Goal: Information Seeking & Learning: Learn about a topic

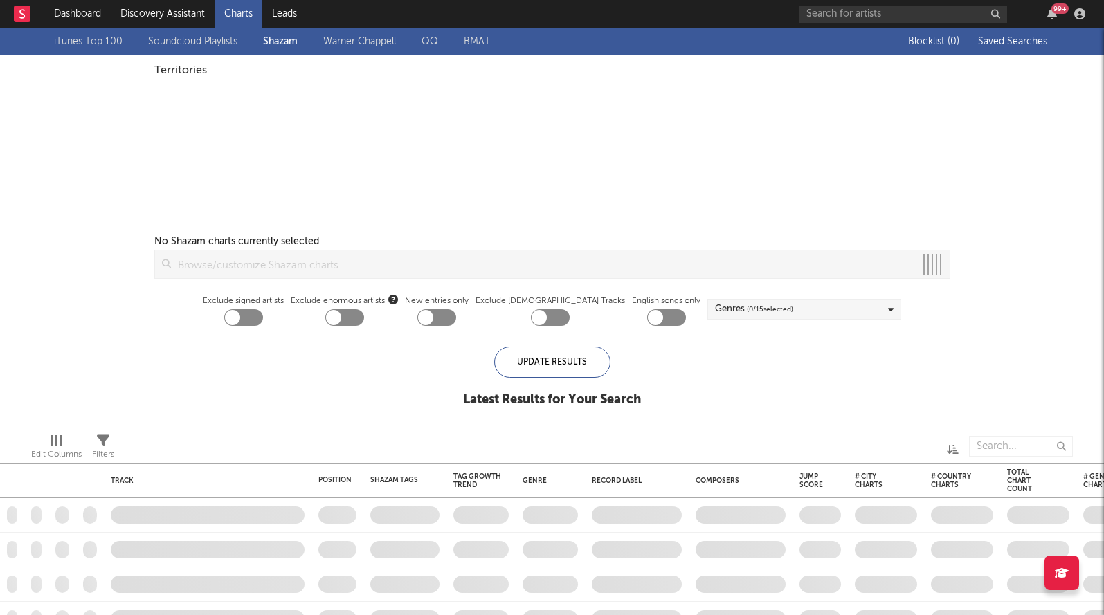
checkbox input "true"
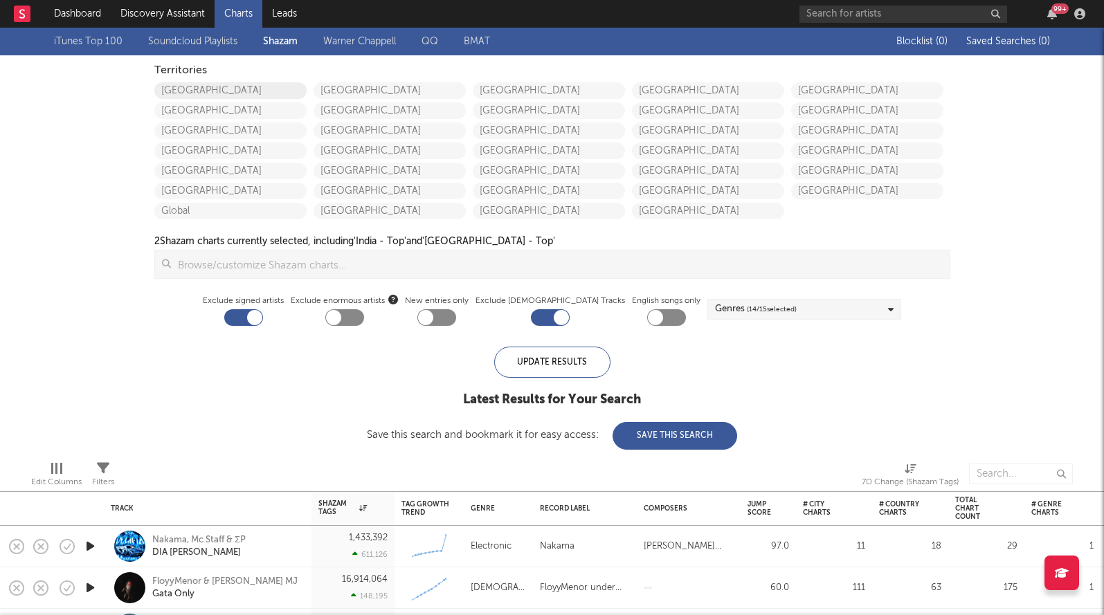
click at [179, 87] on link "United States" at bounding box center [230, 90] width 152 height 17
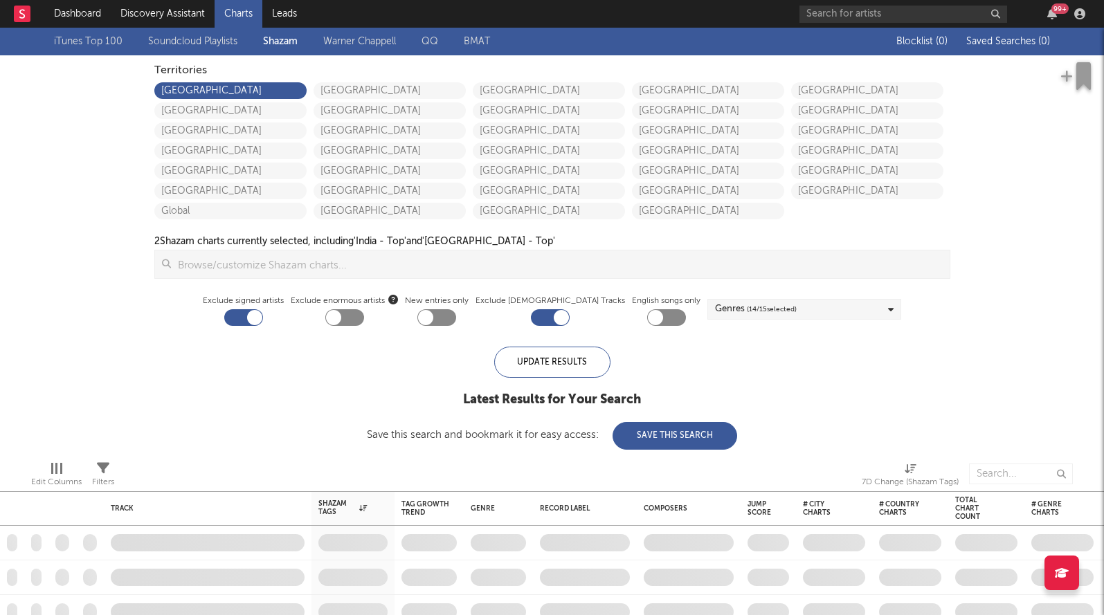
checkbox input "true"
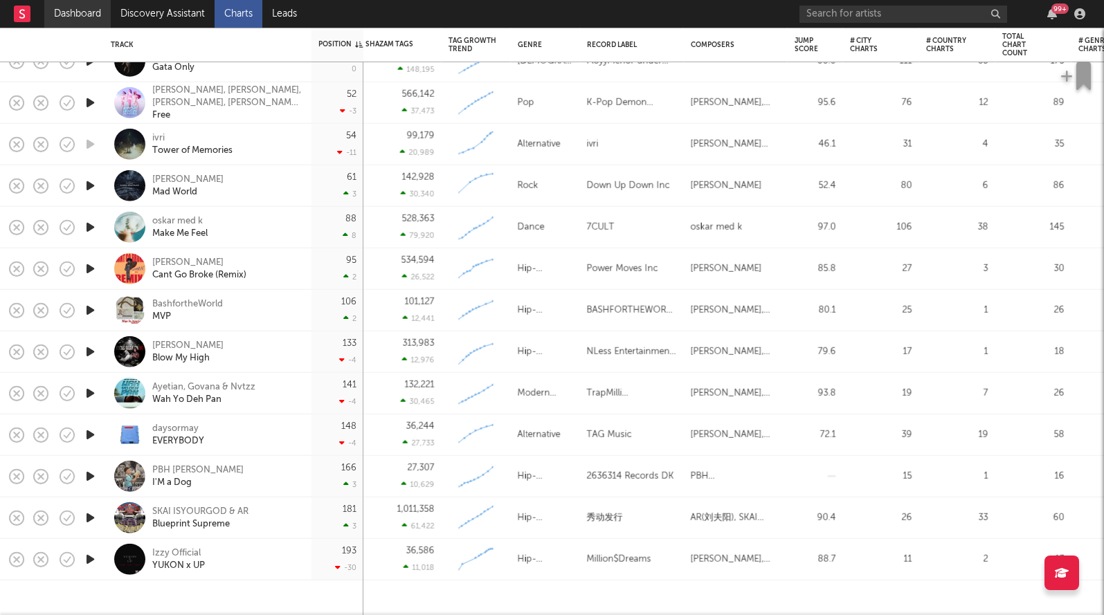
click at [69, 26] on link "Dashboard" at bounding box center [77, 14] width 66 height 28
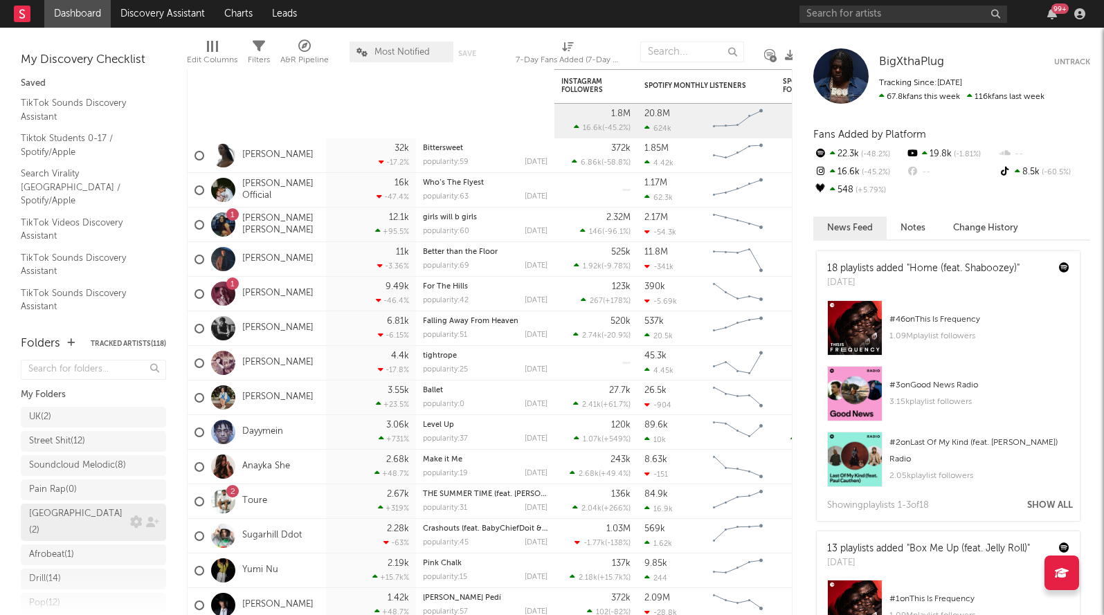
scroll to position [255, 0]
click at [53, 573] on span "Research Priorities ( 7 ) Brendan Condron" at bounding box center [93, 557] width 145 height 41
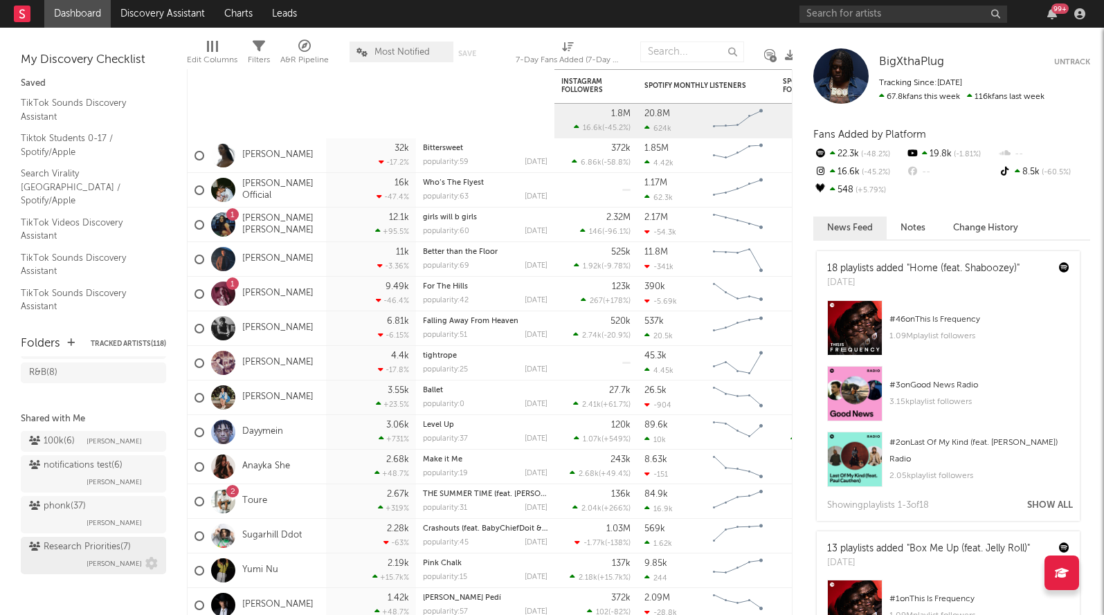
click at [56, 563] on div "Research Priorities ( 7 ) Brendan Condron" at bounding box center [93, 555] width 129 height 33
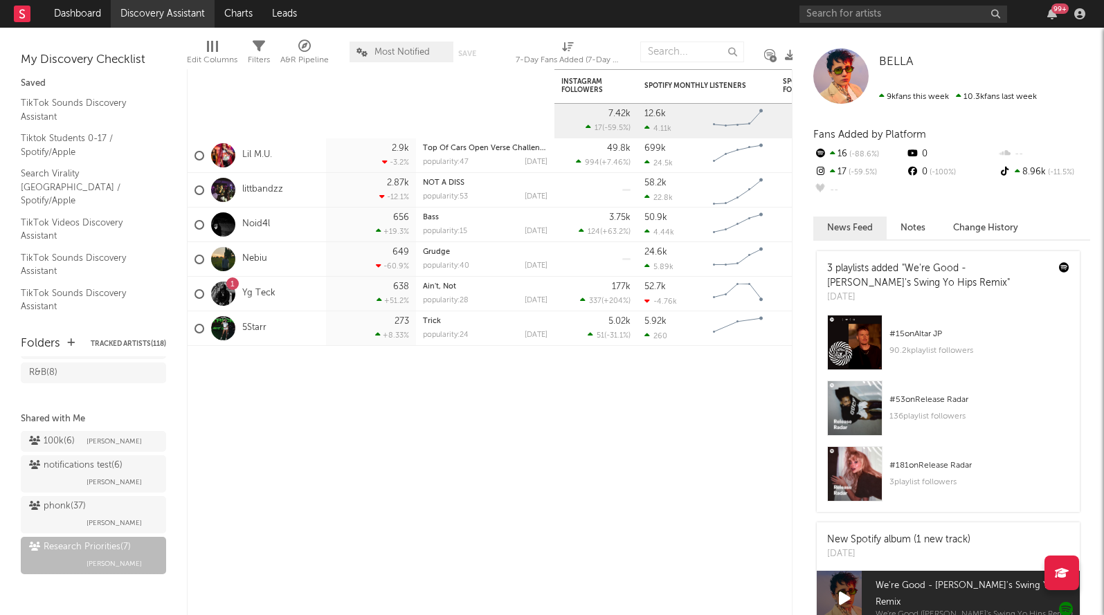
click at [133, 10] on link "Discovery Assistant" at bounding box center [163, 14] width 104 height 28
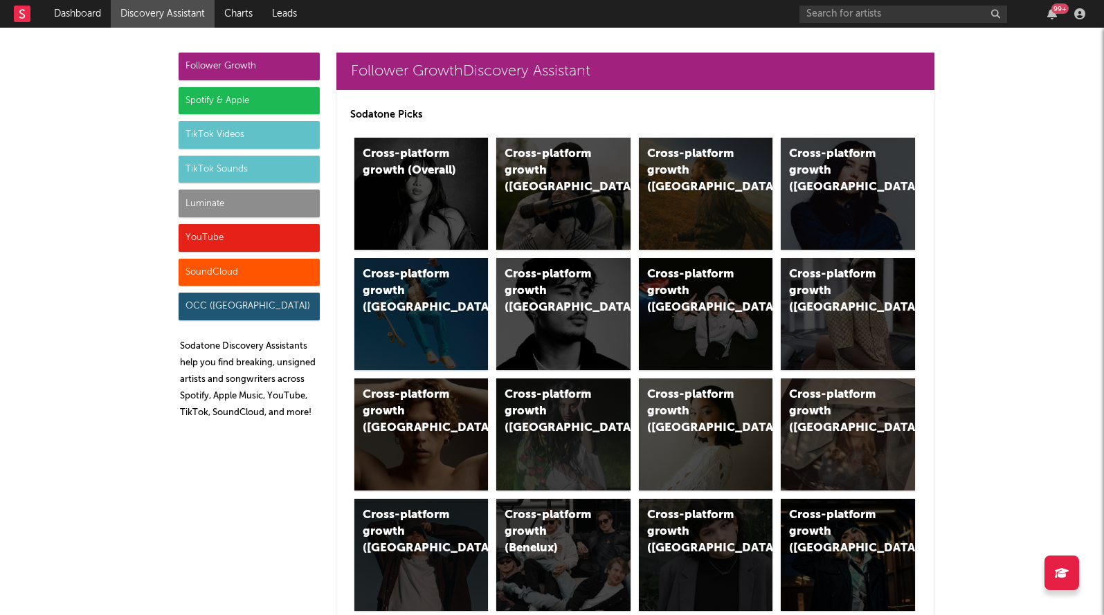
click at [219, 204] on div "Luminate" at bounding box center [249, 204] width 141 height 28
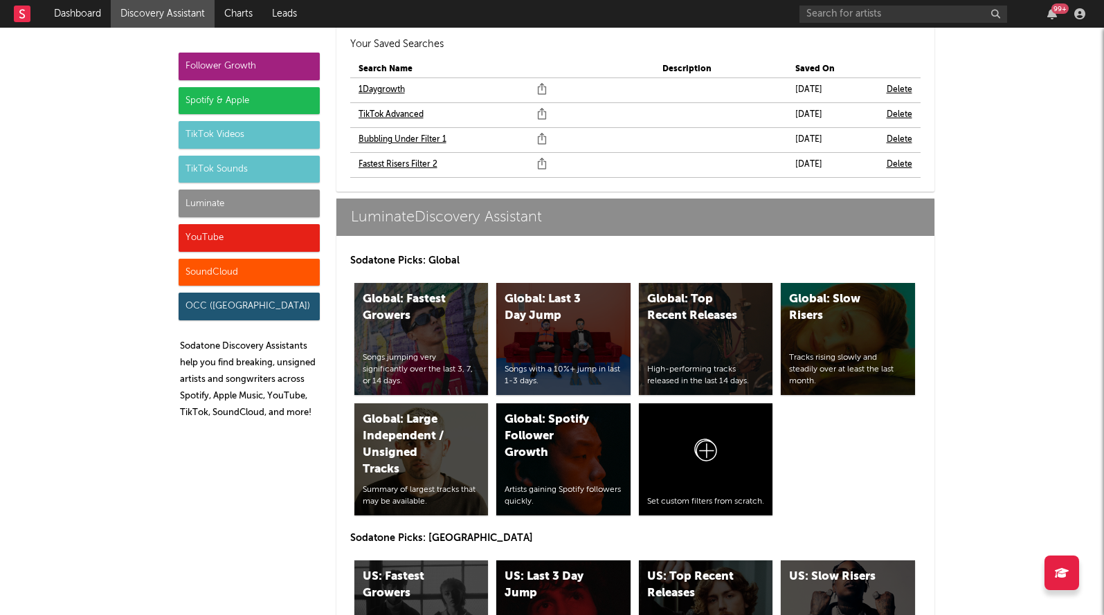
scroll to position [6313, 0]
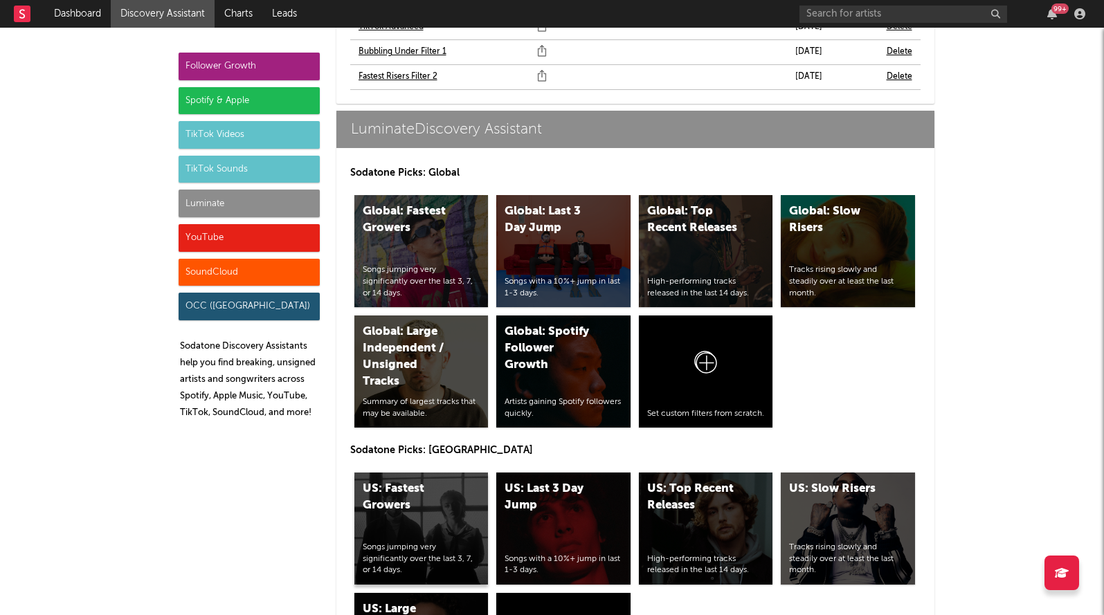
click at [435, 542] on div "Songs jumping very significantly over the last 3, 7, or 14 days." at bounding box center [422, 559] width 118 height 35
click at [685, 476] on div "US: Top Recent Releases High-performing tracks released in the last 14 days." at bounding box center [706, 529] width 134 height 112
click at [255, 244] on div "YouTube" at bounding box center [249, 238] width 141 height 28
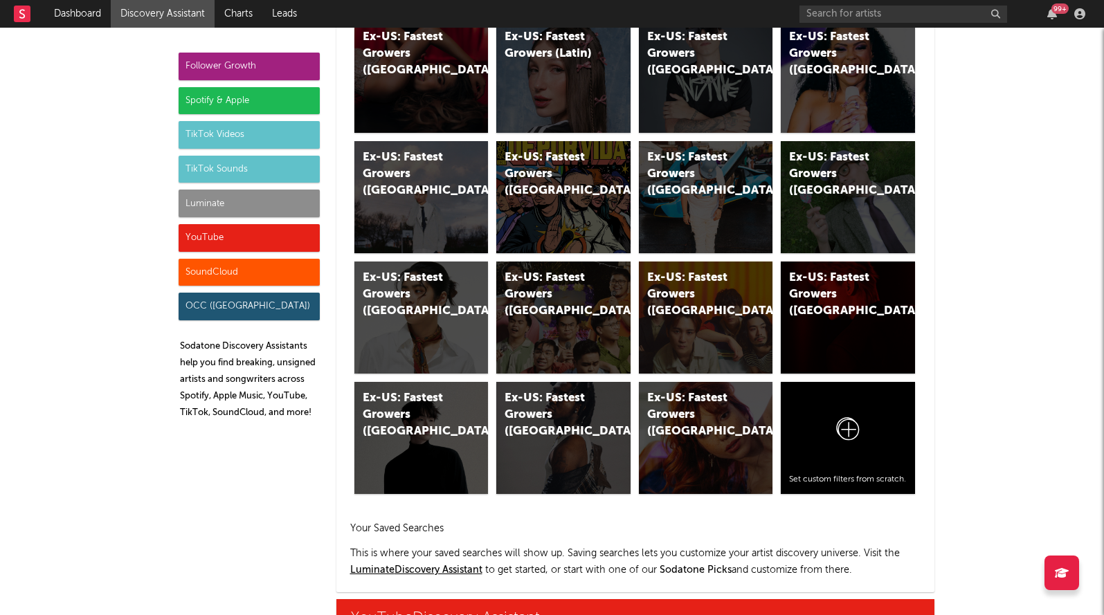
scroll to position [8049, 0]
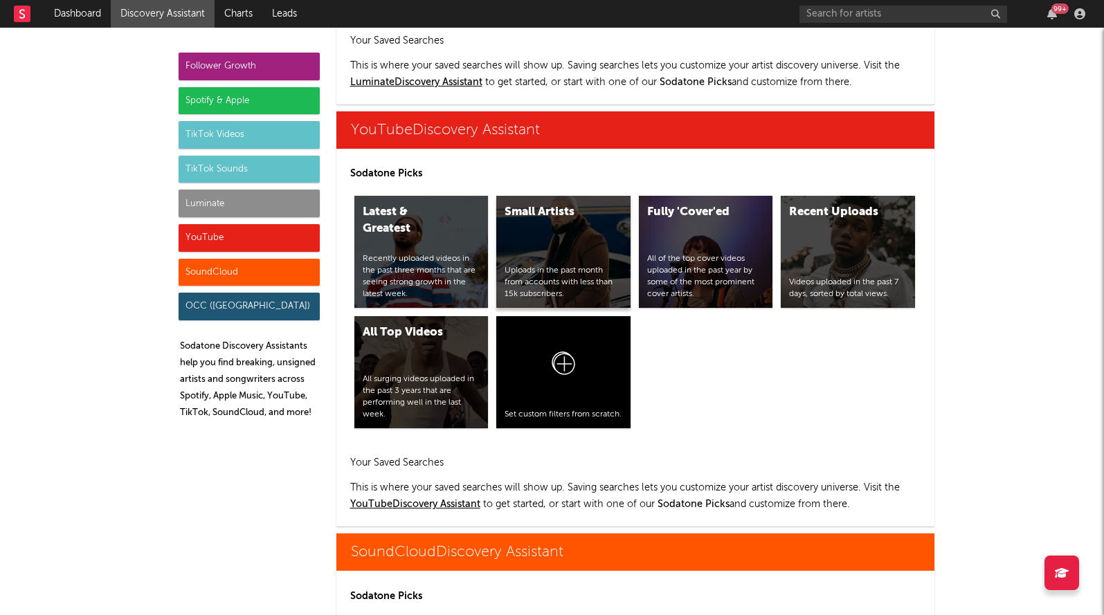
click at [583, 265] on div "Uploads in the past month from accounts with less than 15k subscribers." at bounding box center [564, 282] width 118 height 35
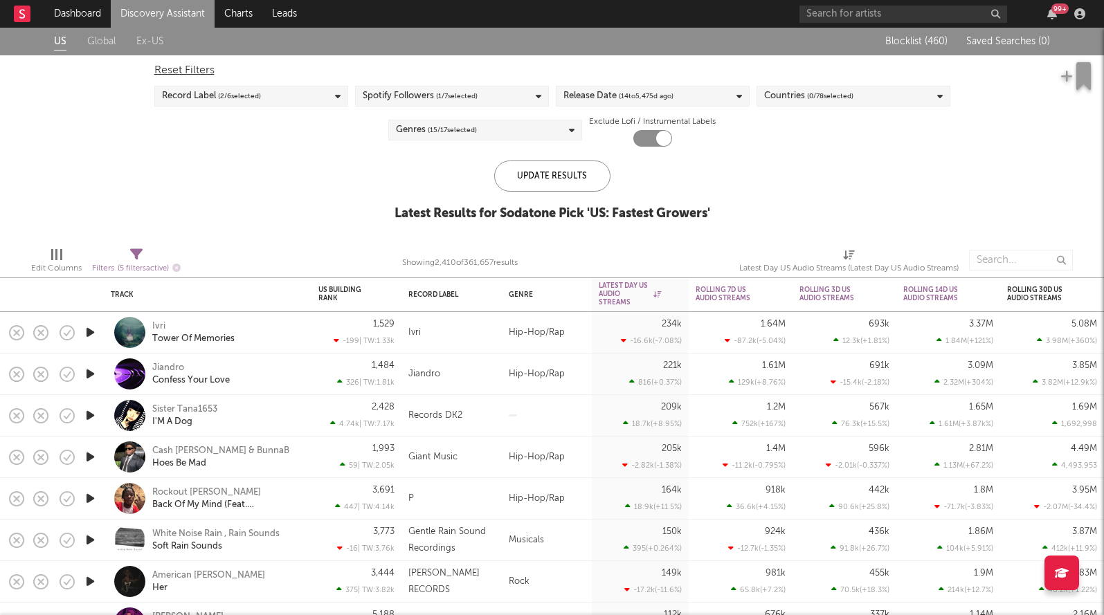
click at [695, 102] on div "Release Date ( 14 to 5,475 d ago)" at bounding box center [653, 96] width 194 height 21
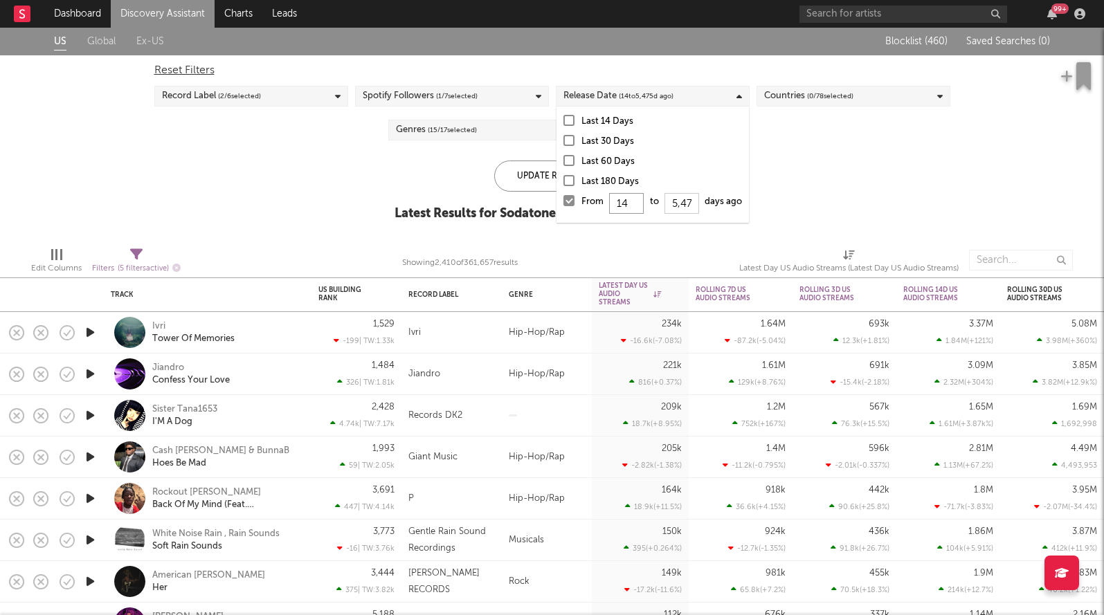
click at [643, 198] on input "14" at bounding box center [626, 203] width 35 height 21
type input "1"
type input "0"
click at [523, 188] on div "Update Results" at bounding box center [552, 176] width 116 height 31
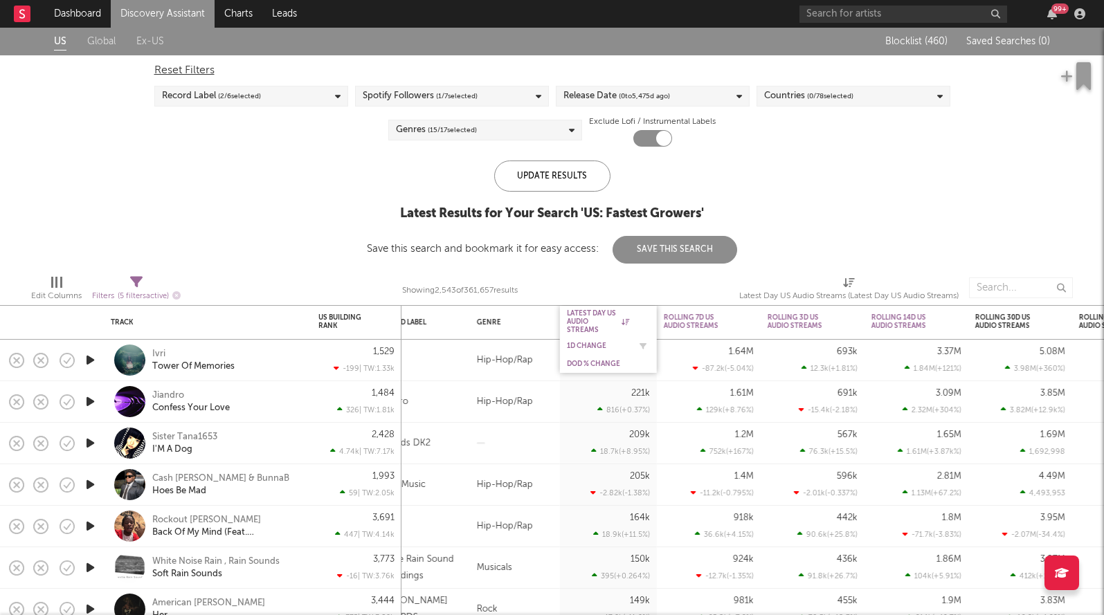
click at [593, 343] on div "1D Change" at bounding box center [598, 346] width 62 height 8
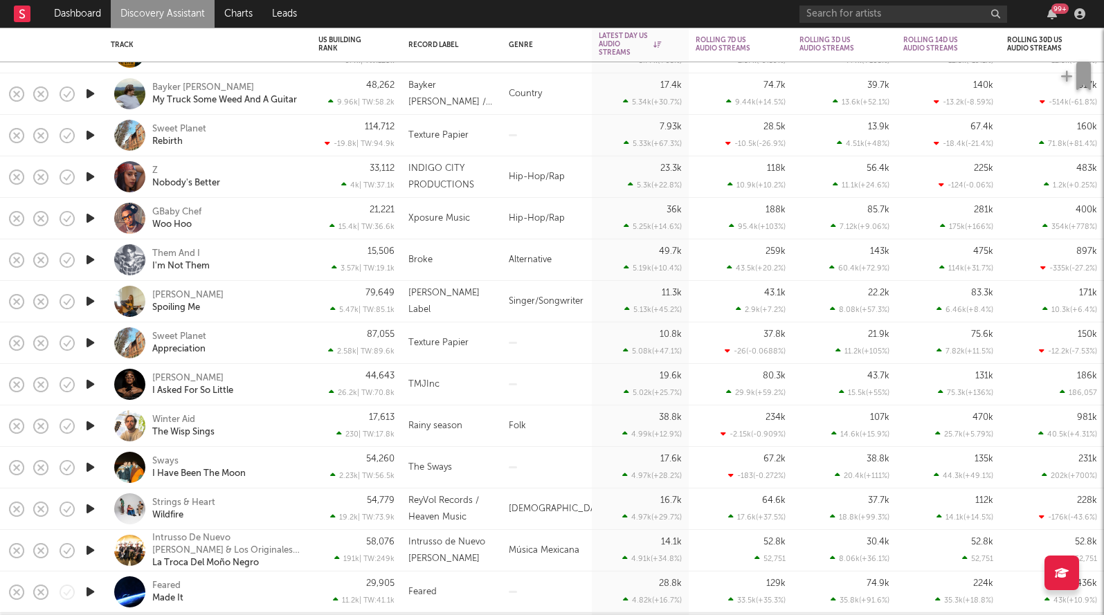
click at [87, 179] on icon "button" at bounding box center [90, 176] width 15 height 17
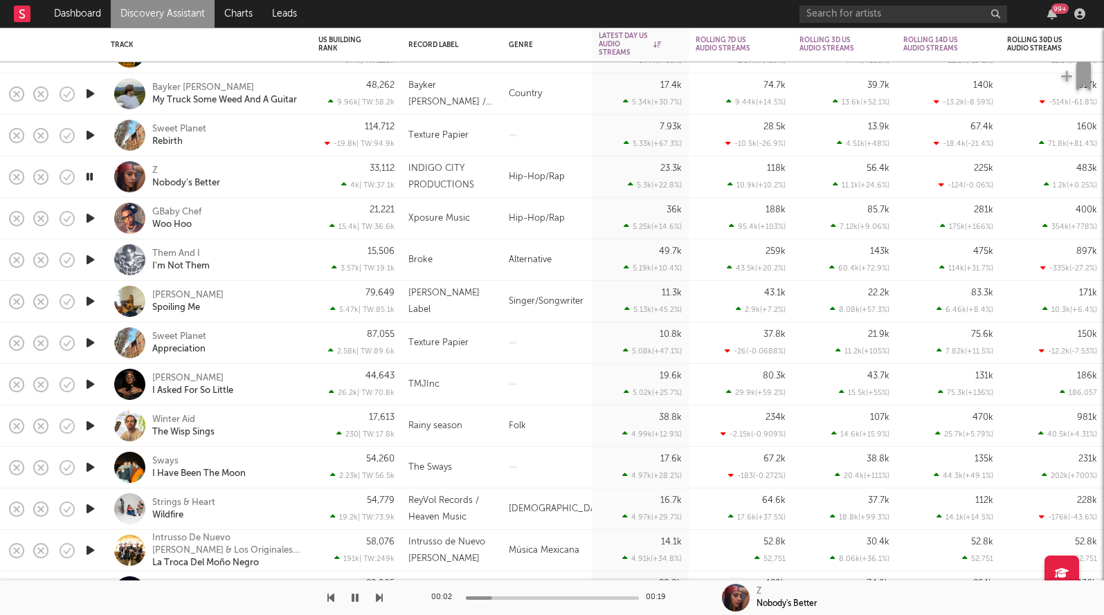
click at [84, 177] on icon "button" at bounding box center [89, 176] width 13 height 17
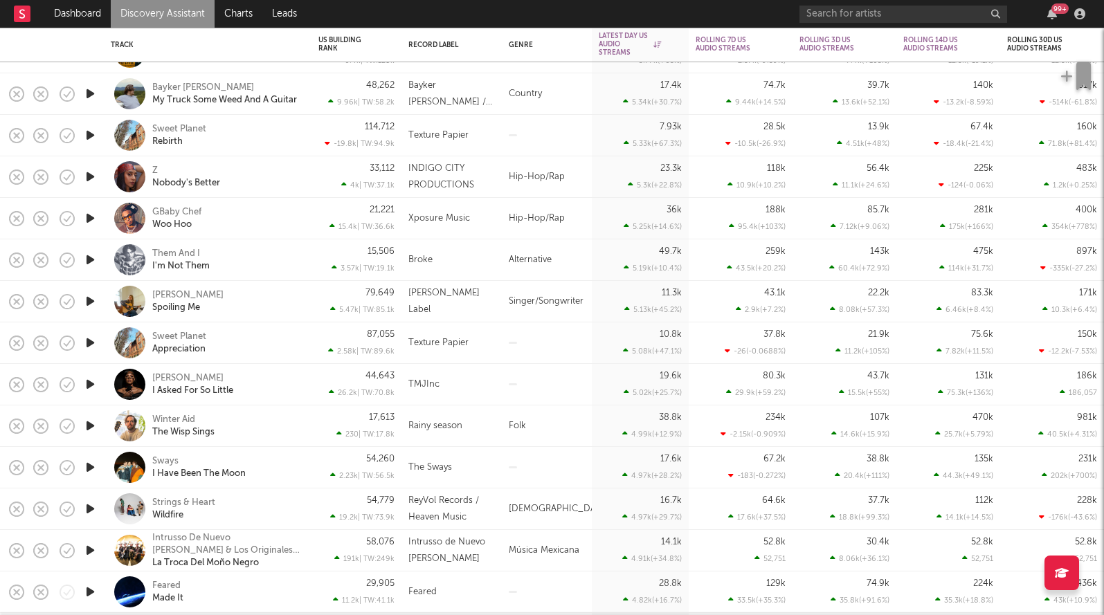
click at [93, 215] on icon "button" at bounding box center [90, 218] width 15 height 17
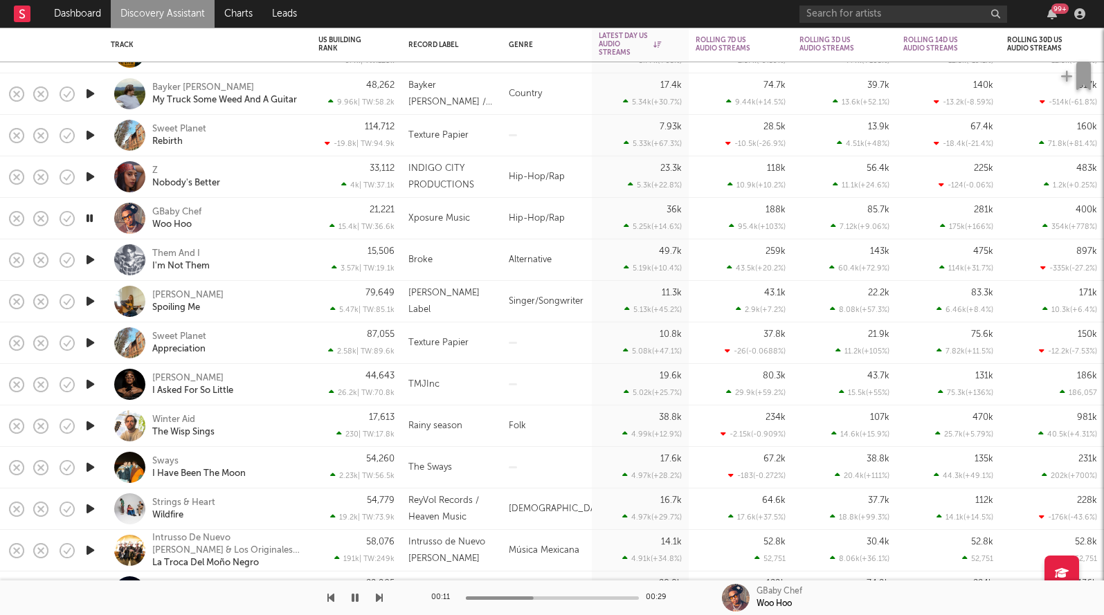
click at [93, 215] on icon "button" at bounding box center [89, 218] width 13 height 17
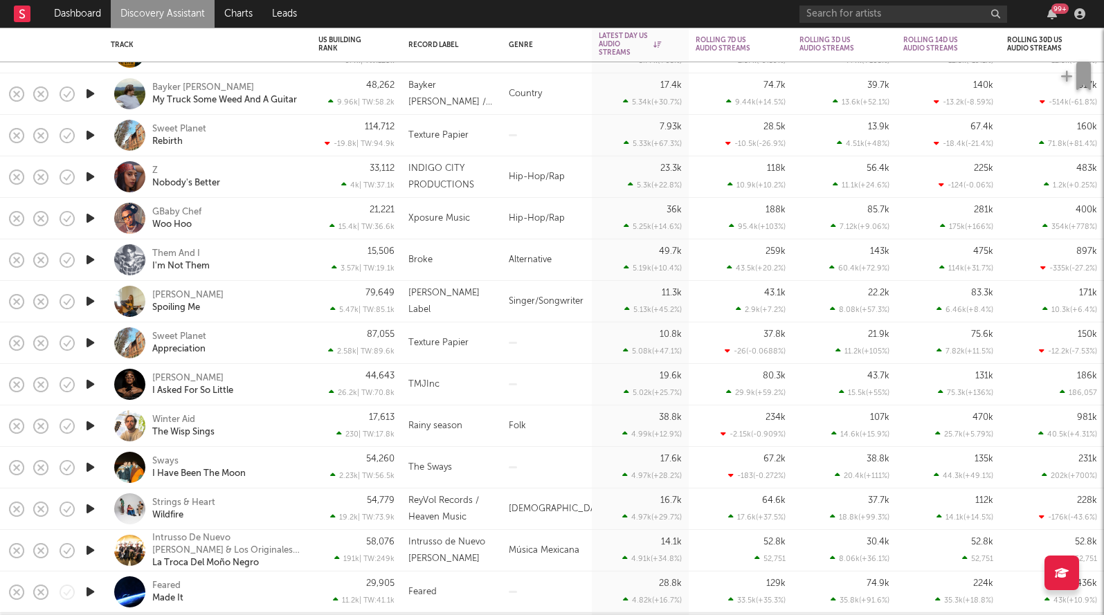
click at [172, 231] on div "GBaby Chef Woo Hoo" at bounding box center [208, 218] width 194 height 41
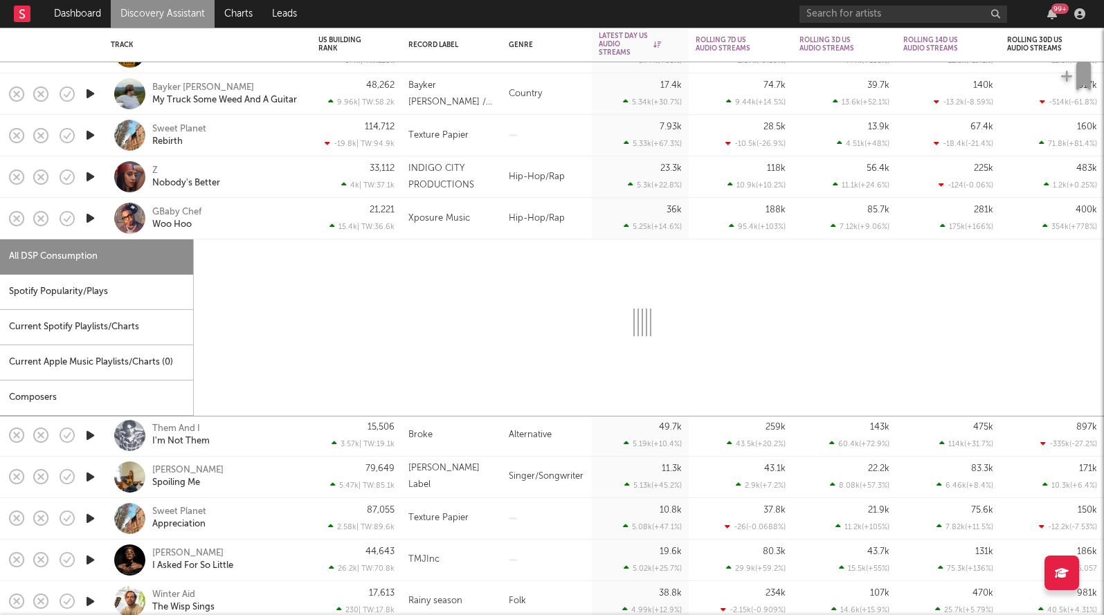
select select "1w"
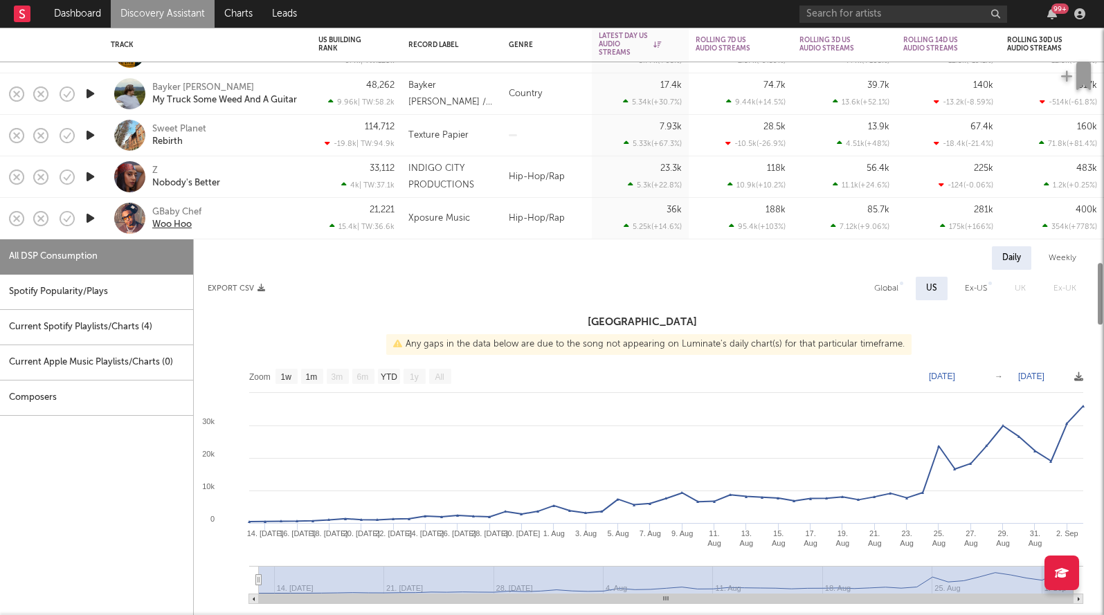
click at [172, 227] on div "Woo Hoo" at bounding box center [171, 225] width 39 height 12
click at [244, 220] on div "GBaby Chef Woo Hoo" at bounding box center [226, 218] width 149 height 25
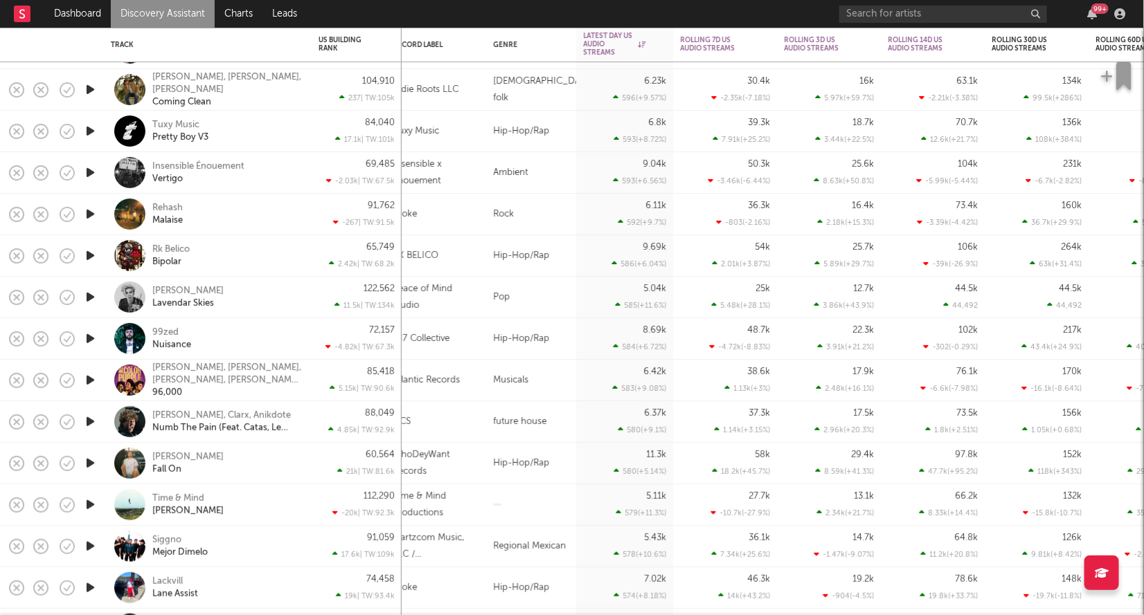
click at [288, 254] on div "Rk Belico Bipolar" at bounding box center [226, 256] width 149 height 25
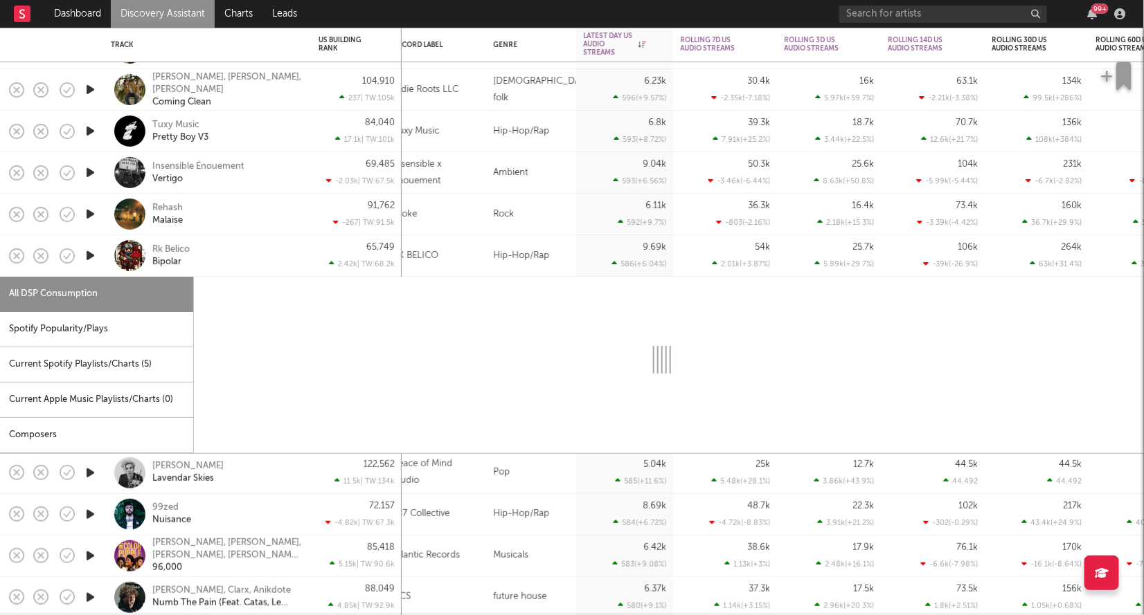
select select "1w"
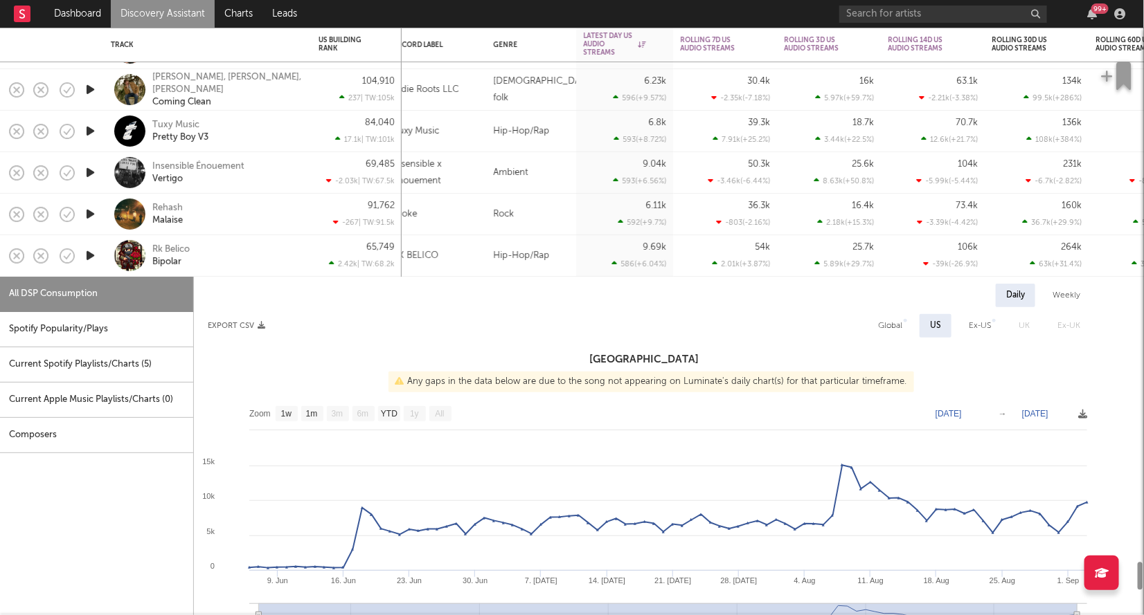
click at [92, 255] on icon "button" at bounding box center [90, 255] width 15 height 17
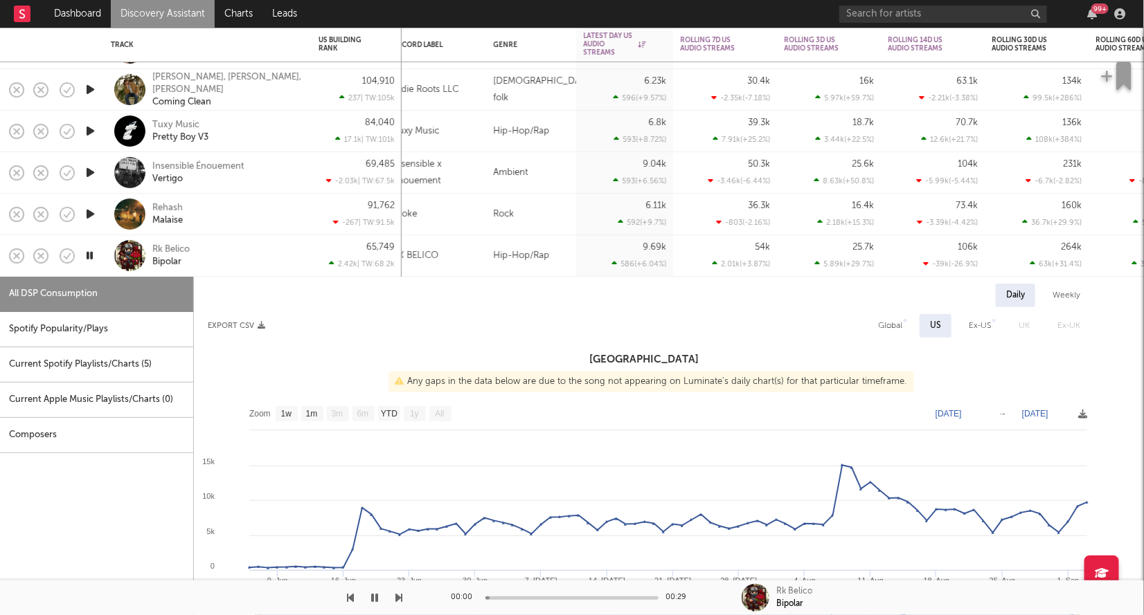
click at [90, 256] on icon "button" at bounding box center [89, 255] width 13 height 17
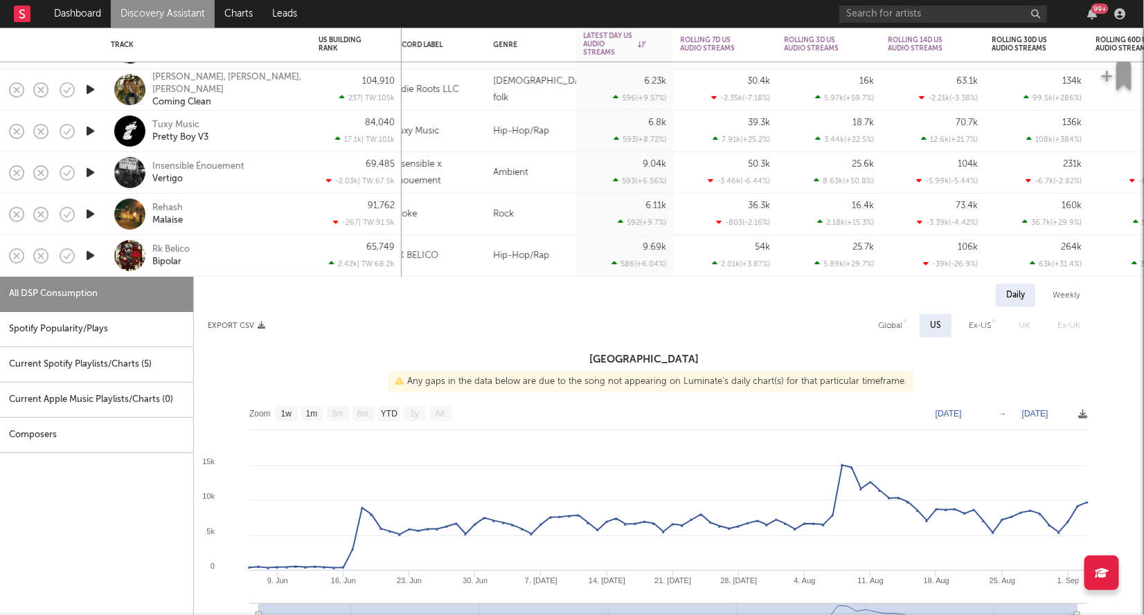
click at [216, 249] on div "Rk Belico Bipolar" at bounding box center [226, 256] width 149 height 25
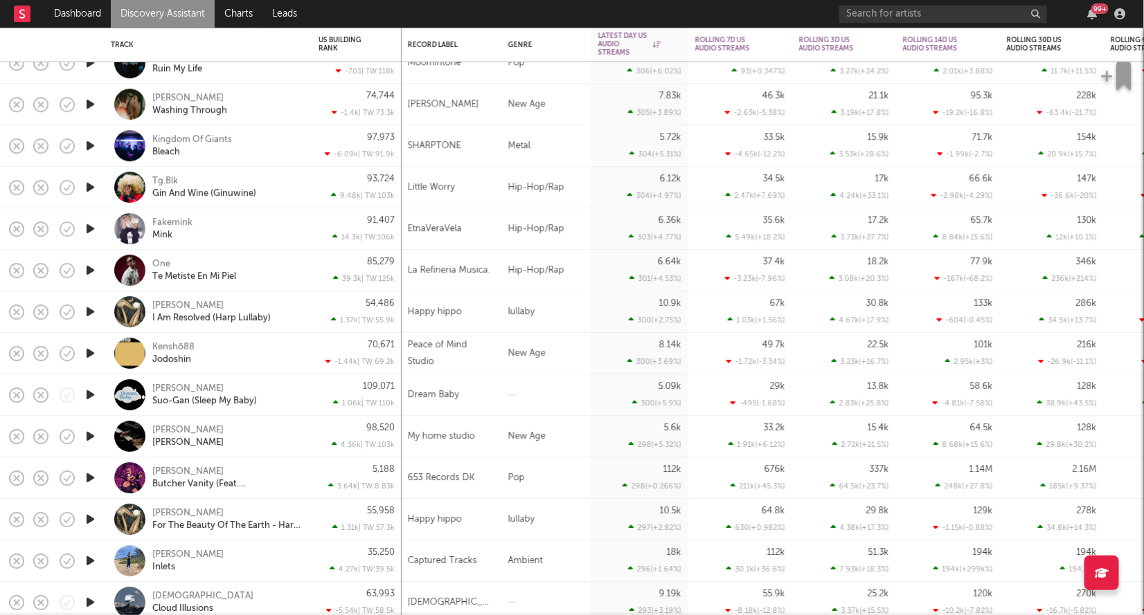
click at [93, 185] on icon "button" at bounding box center [90, 187] width 15 height 17
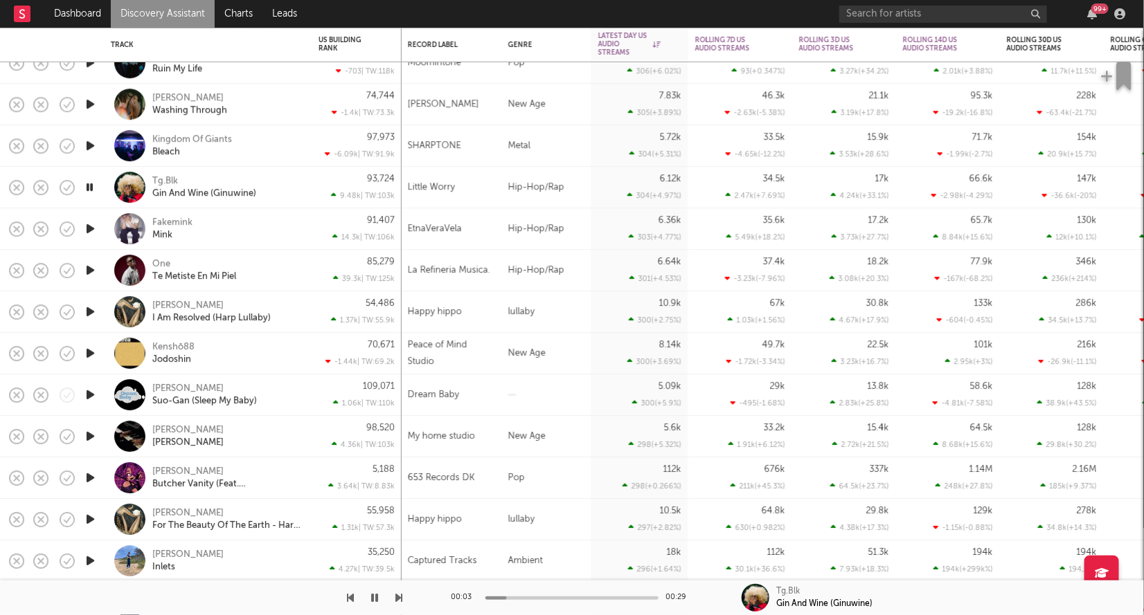
click at [93, 184] on icon "button" at bounding box center [89, 187] width 13 height 17
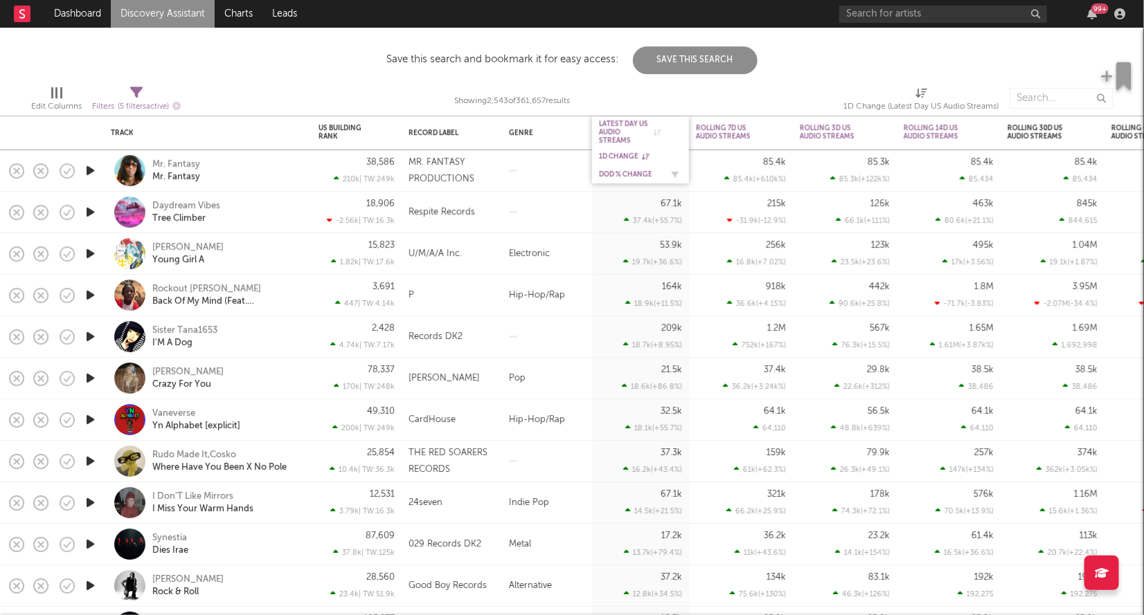
click at [609, 174] on div "DoD % Change" at bounding box center [630, 174] width 62 height 8
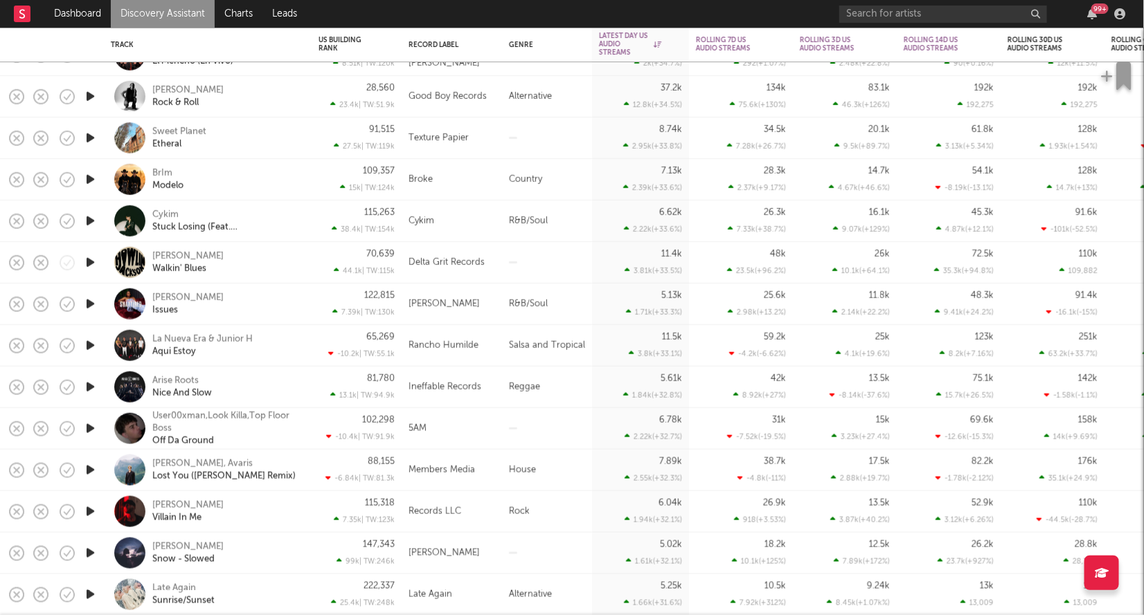
click at [87, 307] on icon "button" at bounding box center [90, 304] width 15 height 17
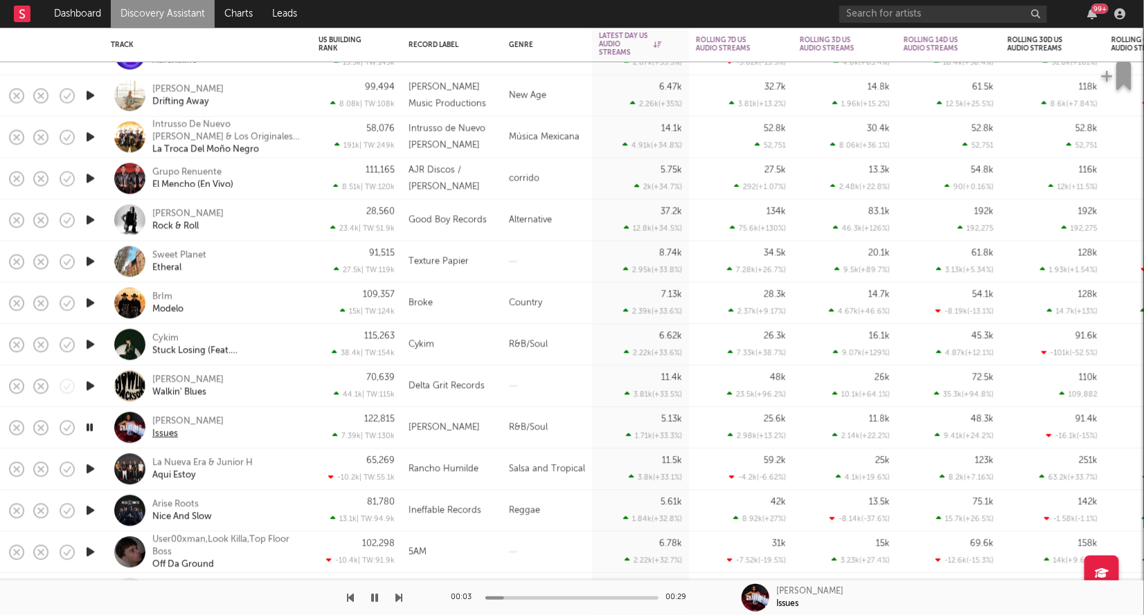
click at [154, 437] on div "Issues" at bounding box center [165, 434] width 26 height 12
click at [89, 429] on icon "button" at bounding box center [89, 427] width 13 height 17
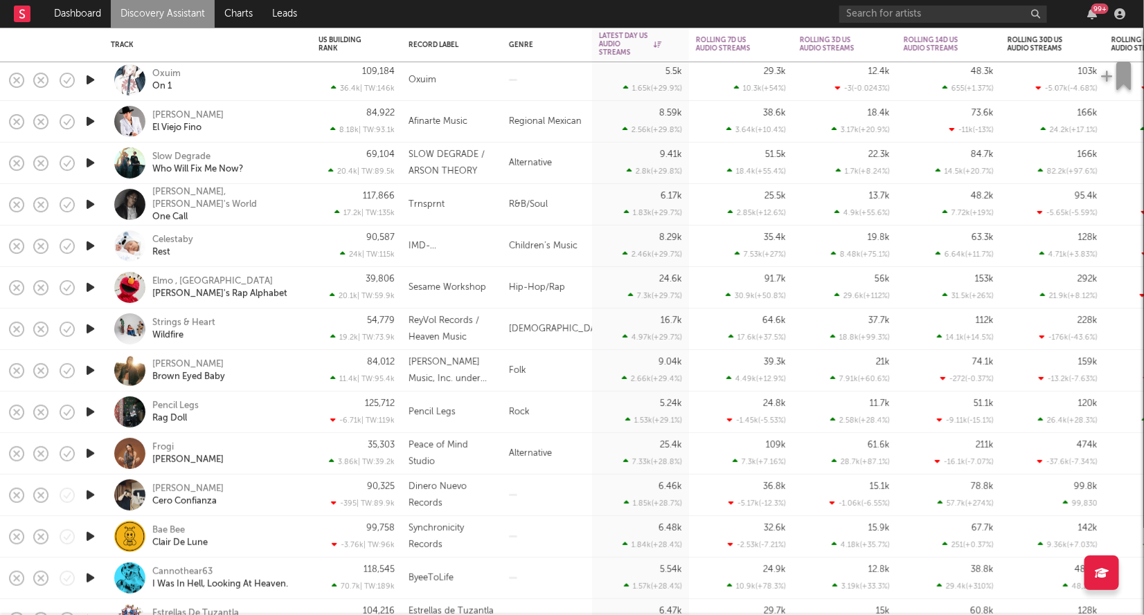
click at [91, 198] on icon "button" at bounding box center [90, 204] width 15 height 17
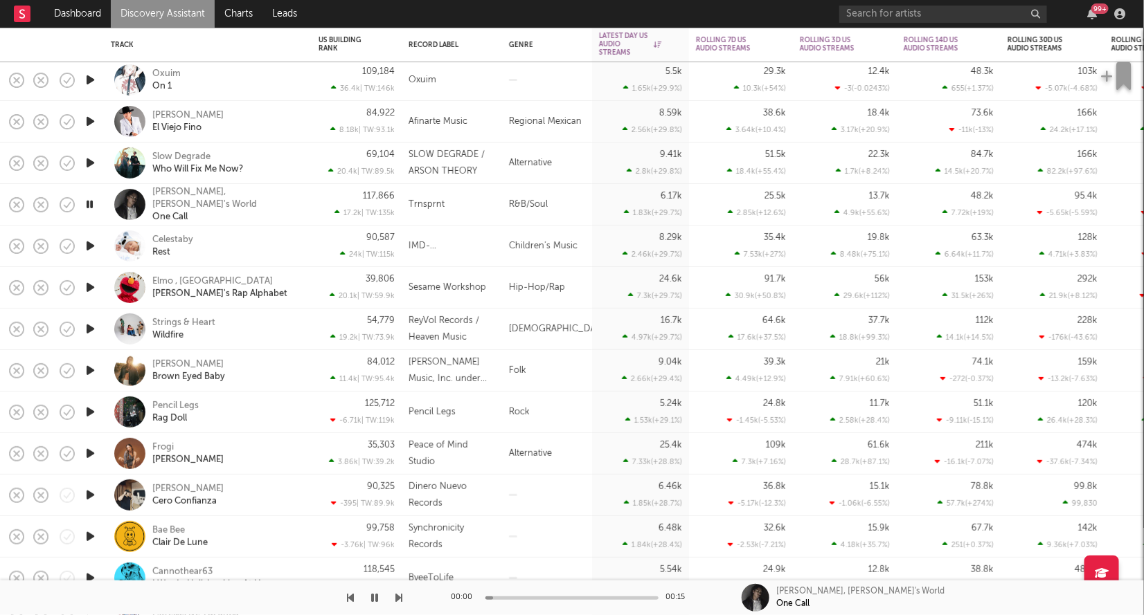
click at [92, 206] on icon "button" at bounding box center [89, 204] width 13 height 17
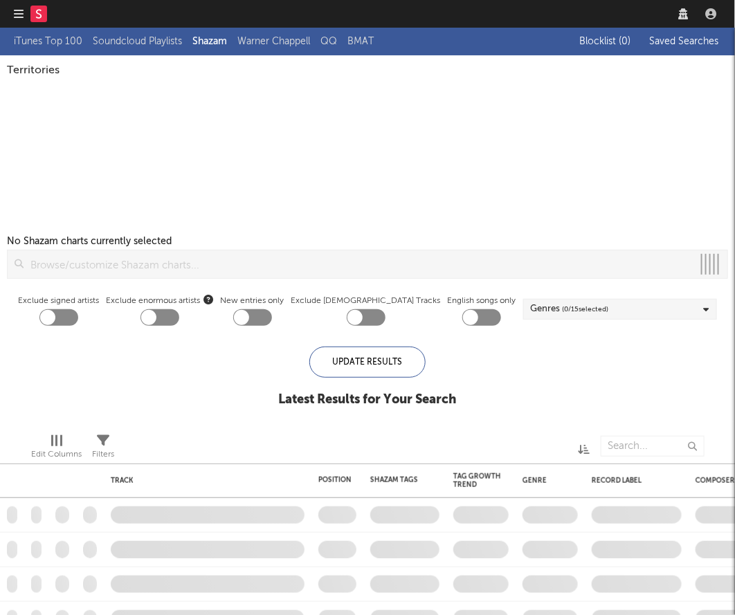
checkbox input "true"
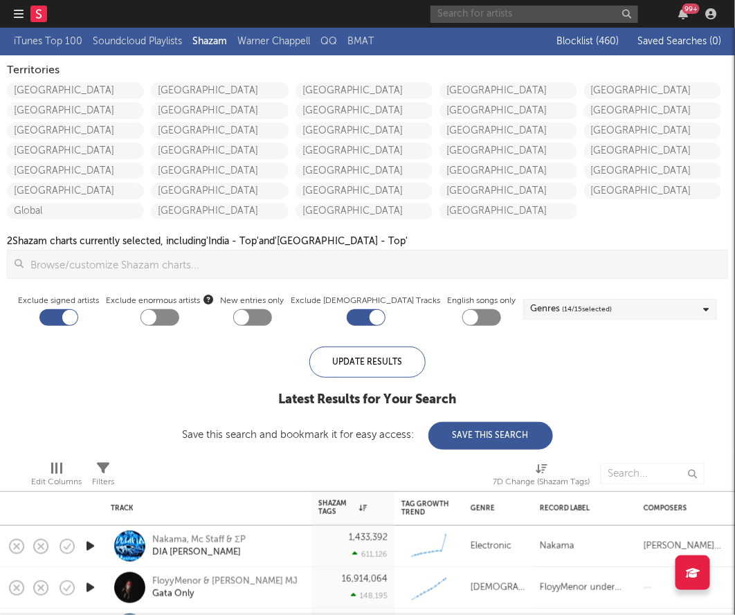
click at [490, 12] on input "text" at bounding box center [535, 14] width 208 height 17
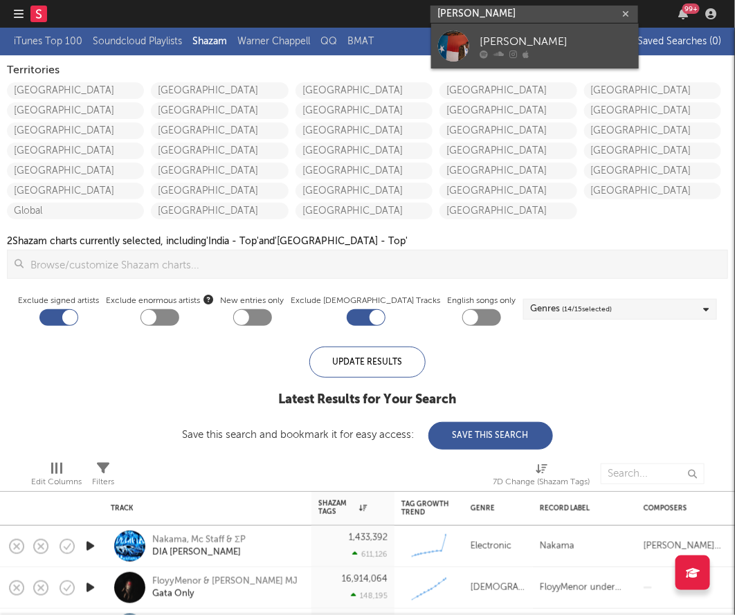
type input "alan warhol"
click at [522, 32] on link "Alan Warhol" at bounding box center [535, 46] width 208 height 45
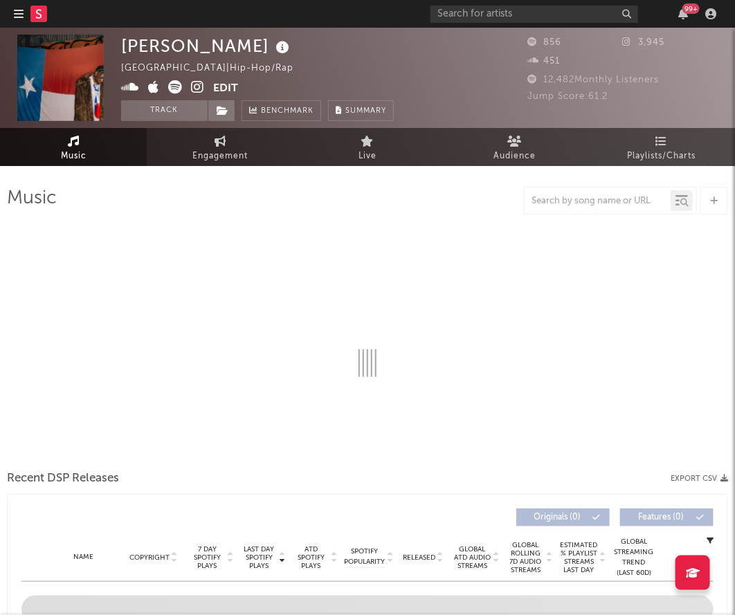
select select "1w"
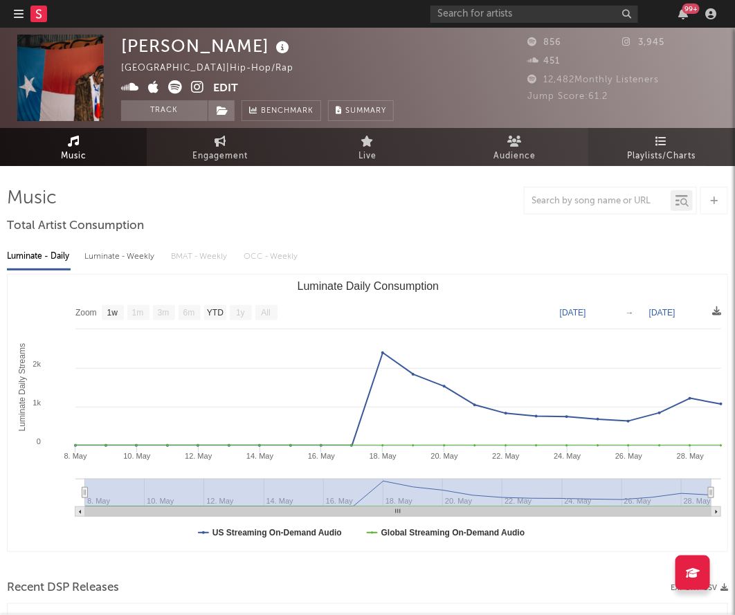
click at [665, 164] on link "Playlists/Charts" at bounding box center [661, 147] width 147 height 38
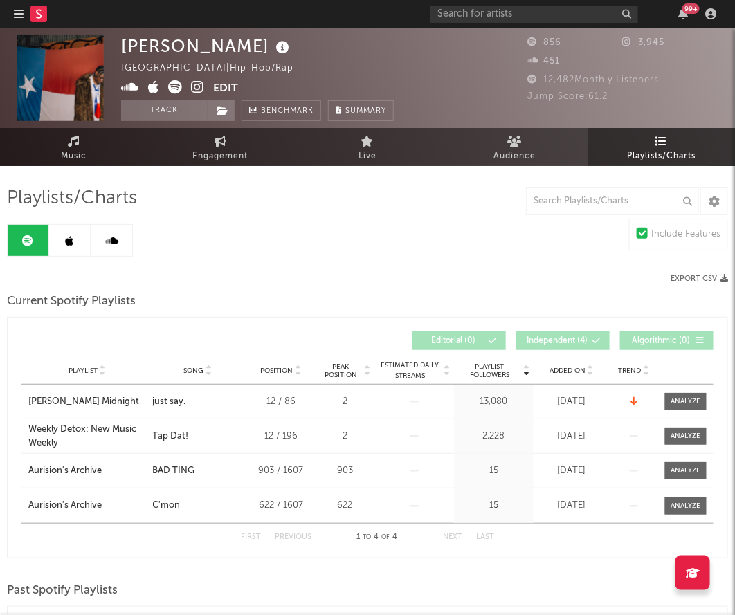
click at [60, 246] on link at bounding box center [70, 240] width 42 height 31
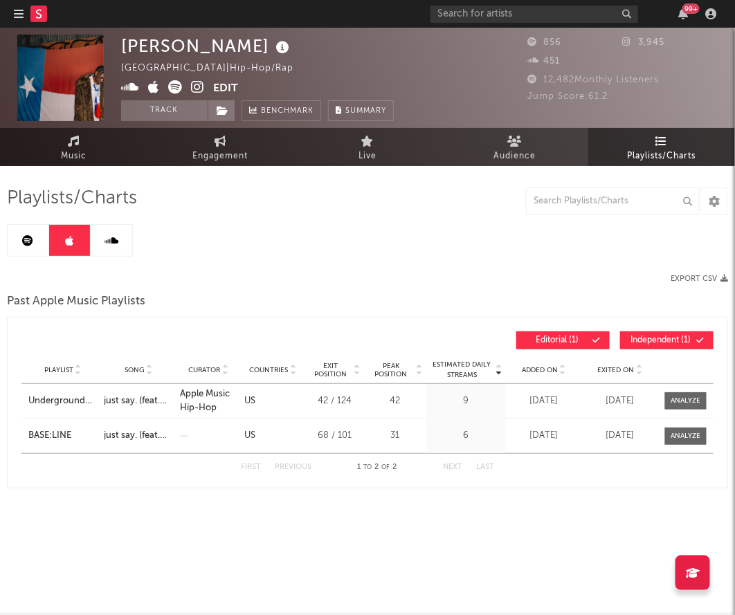
click at [39, 233] on link at bounding box center [29, 240] width 42 height 31
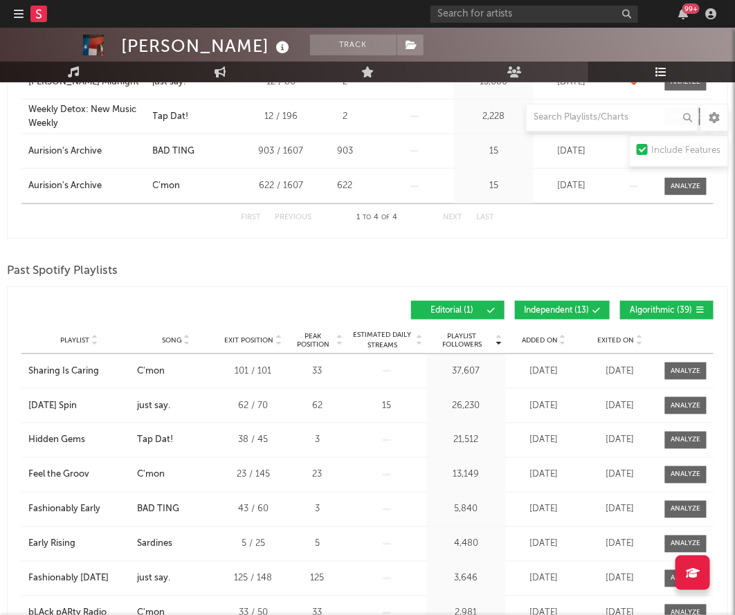
scroll to position [357, 0]
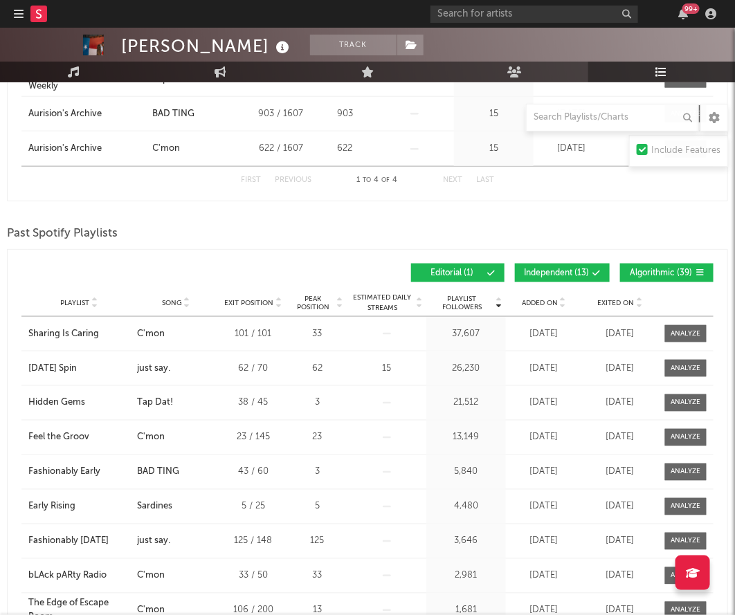
click at [549, 266] on button "Independent ( 13 )" at bounding box center [562, 273] width 95 height 19
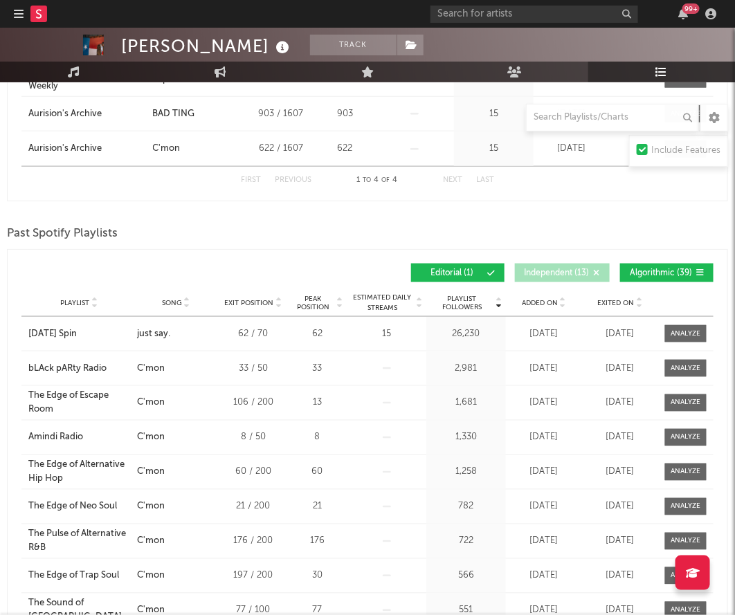
click at [669, 271] on span "Algorithmic ( 39 )" at bounding box center [661, 273] width 64 height 8
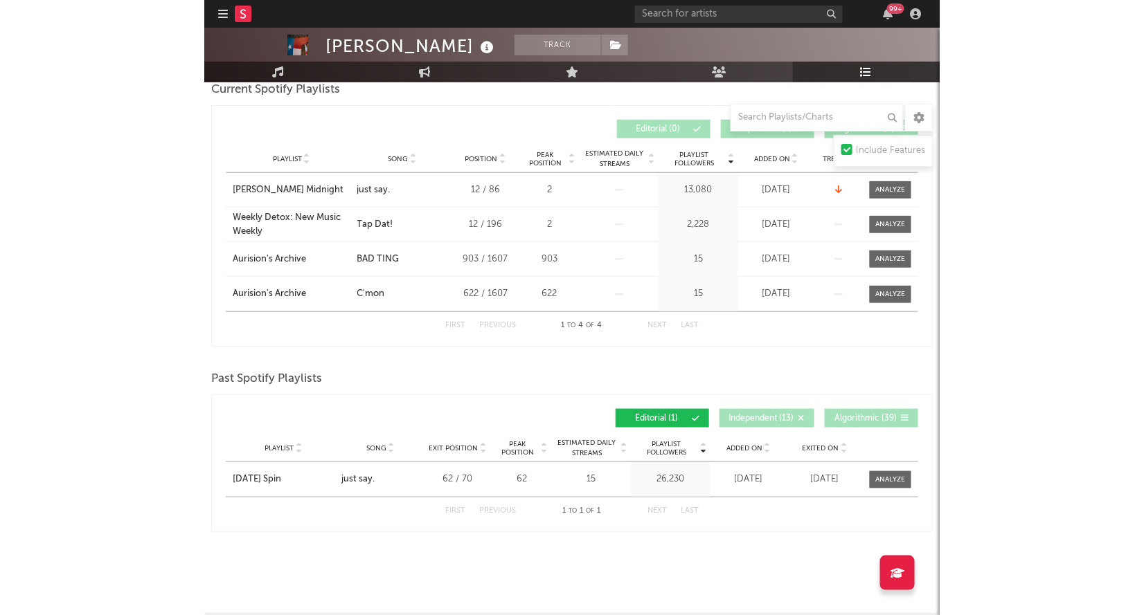
scroll to position [210, 0]
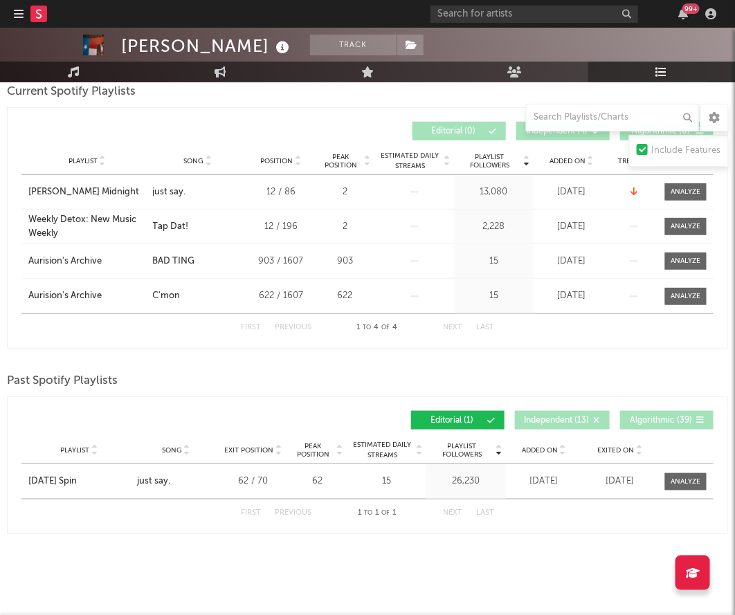
click at [727, 60] on div at bounding box center [367, 13] width 735 height 138
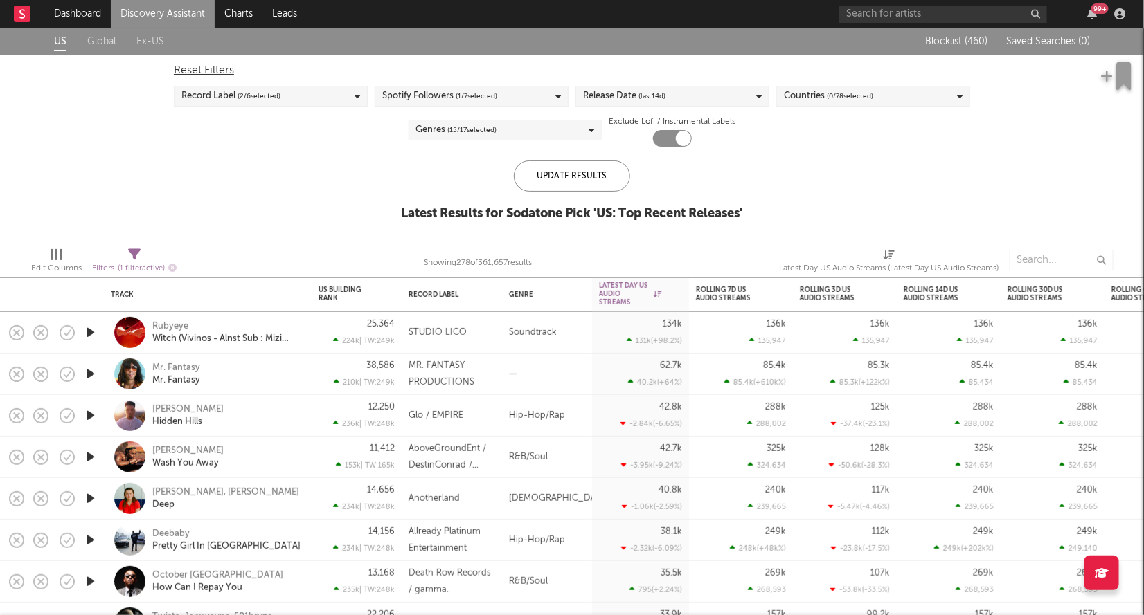
click at [668, 89] on div "Release Date (last 14 d)" at bounding box center [672, 96] width 194 height 21
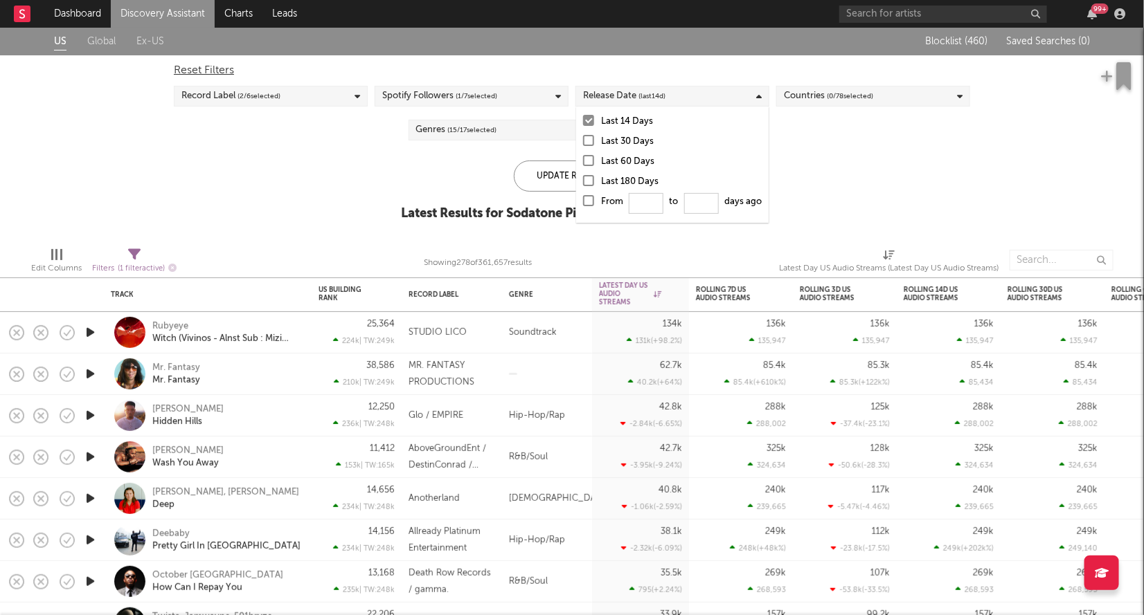
click at [586, 204] on div at bounding box center [588, 200] width 11 height 11
click at [583, 204] on input "From to days ago" at bounding box center [583, 205] width 0 height 22
click at [645, 202] on input "From to days ago" at bounding box center [646, 203] width 35 height 21
type input "0"
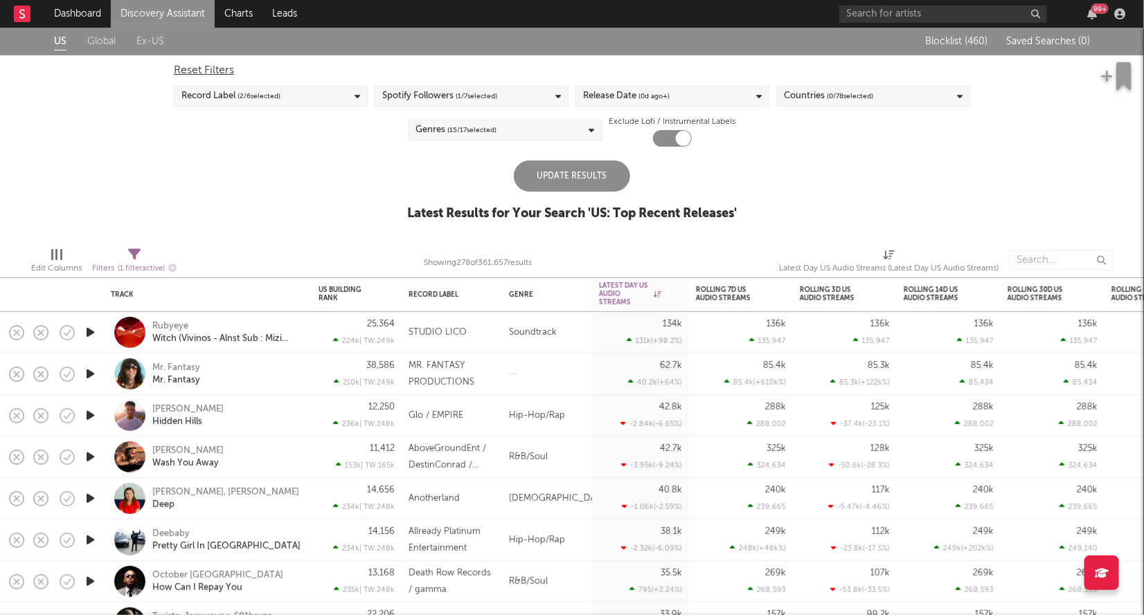
click at [557, 181] on div "Update Results" at bounding box center [572, 176] width 116 height 31
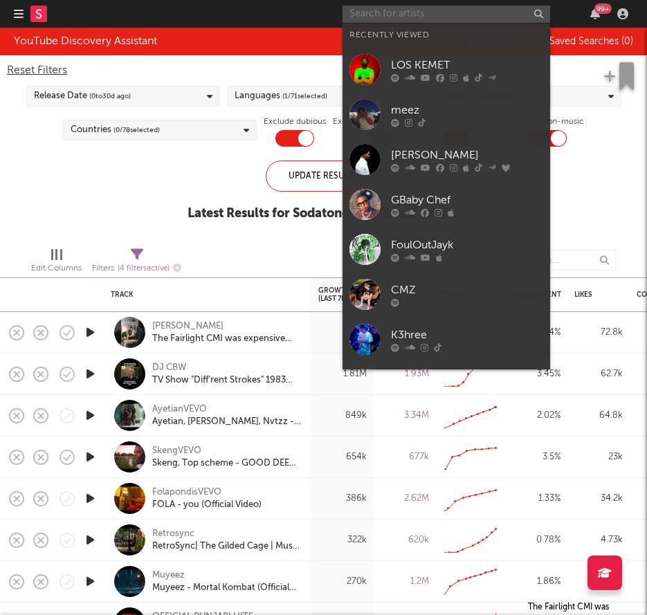
click at [450, 21] on input "text" at bounding box center [447, 14] width 208 height 17
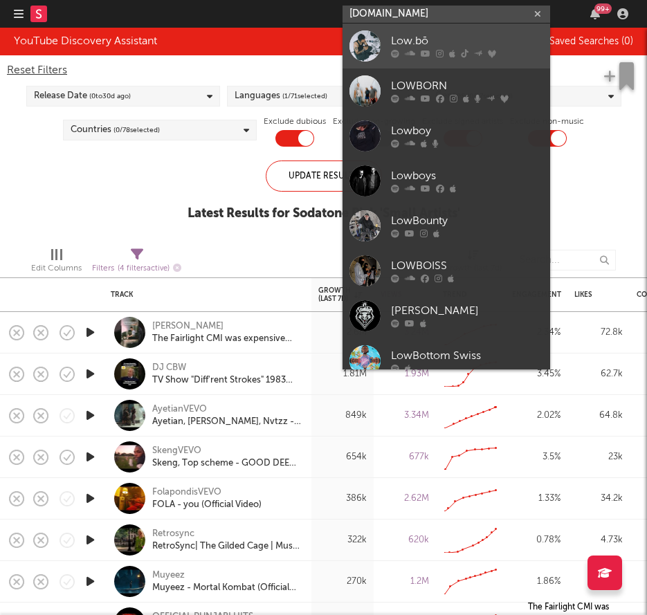
type input "[DOMAIN_NAME]"
click at [508, 34] on div "Low.bō" at bounding box center [467, 41] width 152 height 17
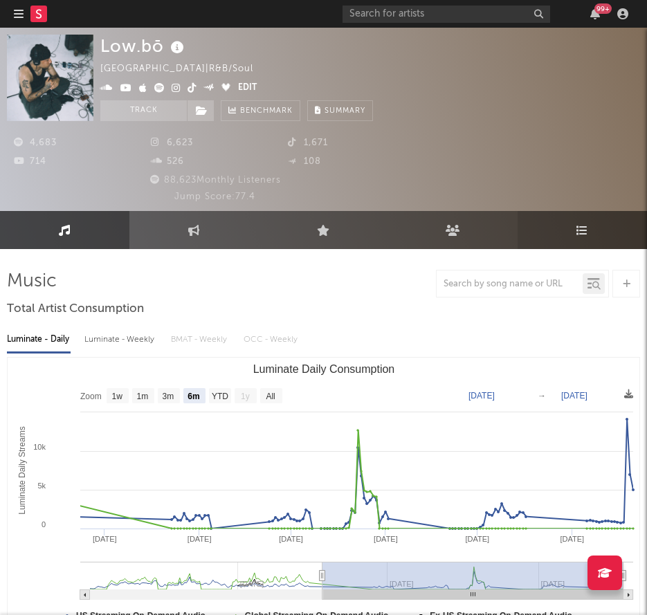
click at [585, 235] on icon at bounding box center [583, 230] width 12 height 11
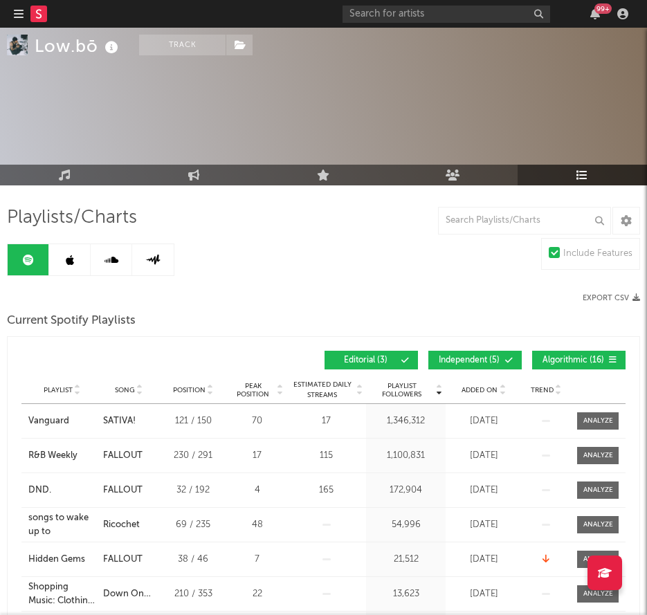
scroll to position [96, 0]
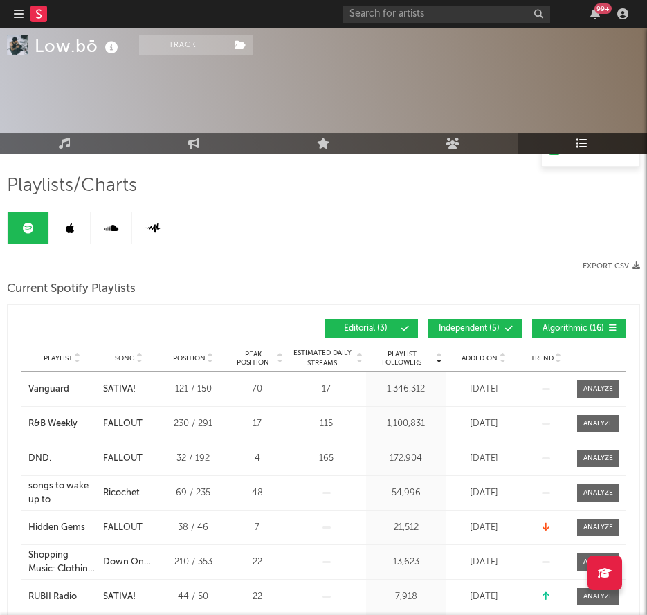
click at [446, 326] on span "Independent ( 5 )" at bounding box center [469, 329] width 64 height 8
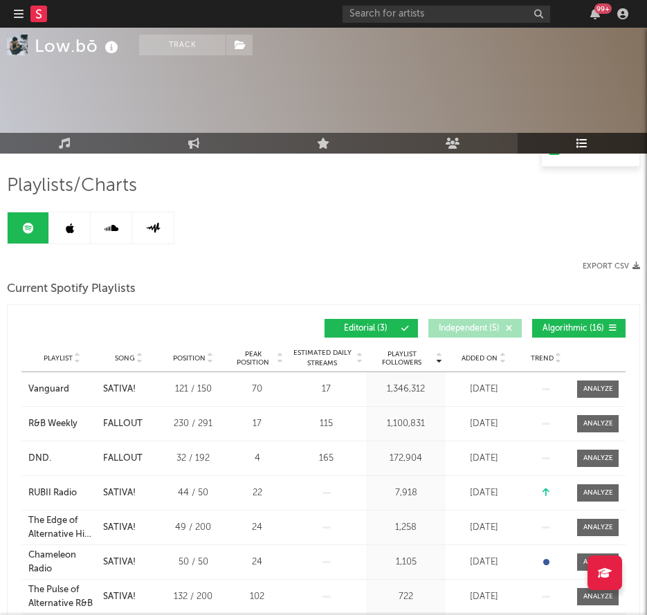
click at [527, 327] on div "Editorial ( 3 ) Independent ( 5 ) Algorithmic ( 16 )" at bounding box center [475, 328] width 302 height 19
click at [563, 328] on span "Algorithmic ( 16 )" at bounding box center [573, 329] width 64 height 8
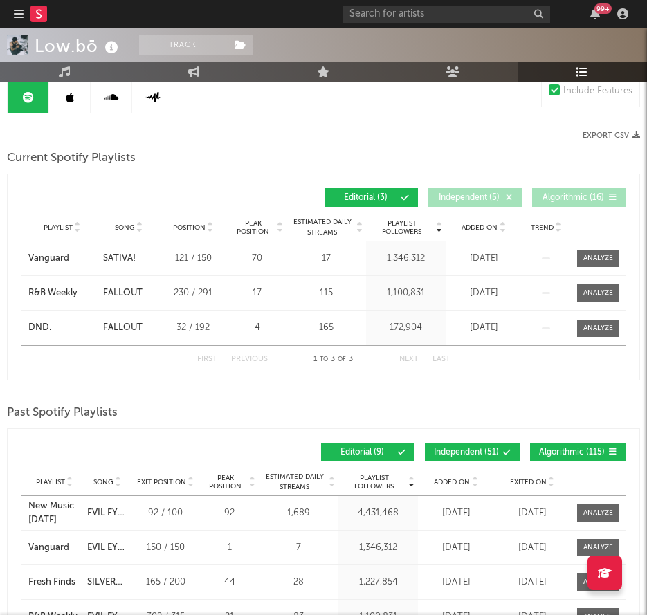
scroll to position [55, 0]
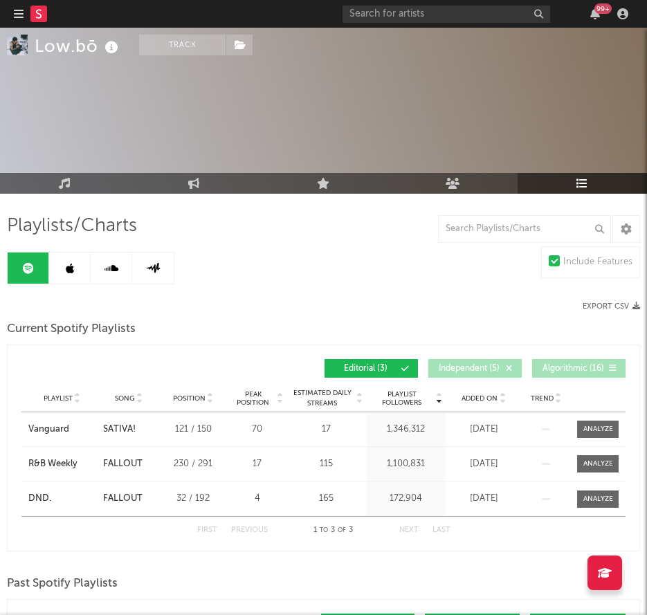
click at [66, 264] on icon at bounding box center [70, 268] width 8 height 11
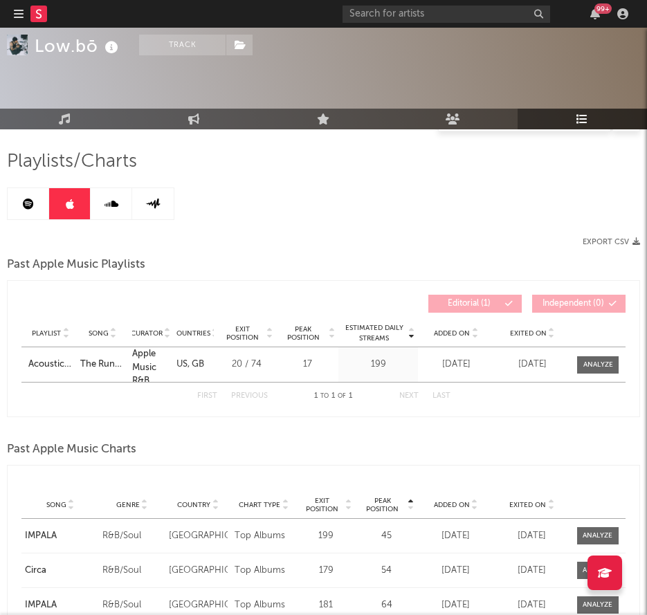
scroll to position [133, 0]
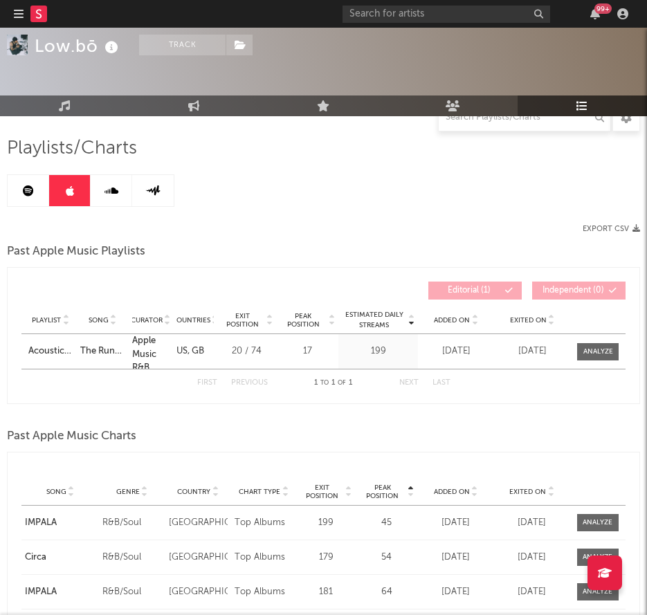
click at [35, 192] on link at bounding box center [29, 190] width 42 height 31
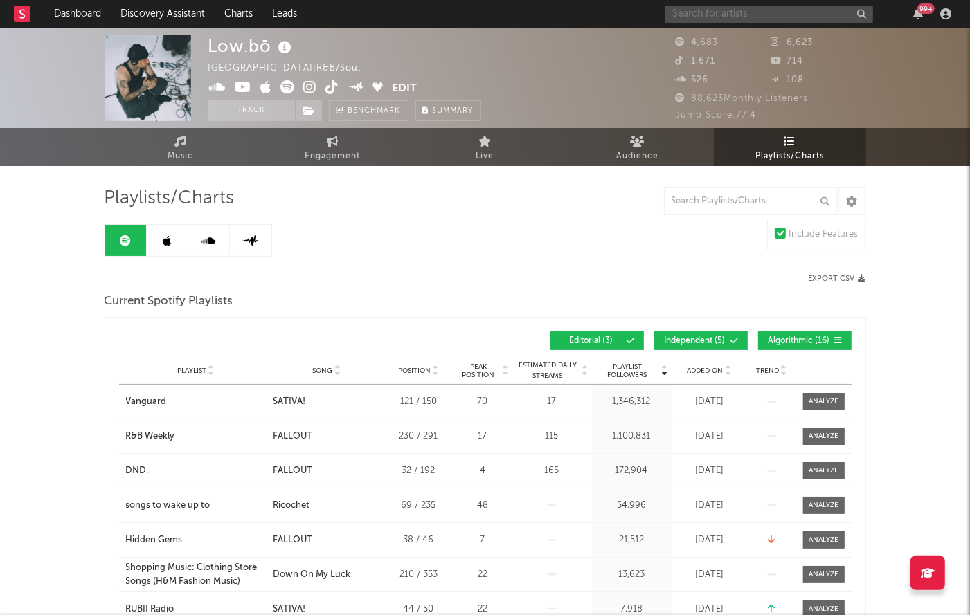
click at [647, 18] on input "text" at bounding box center [769, 14] width 208 height 17
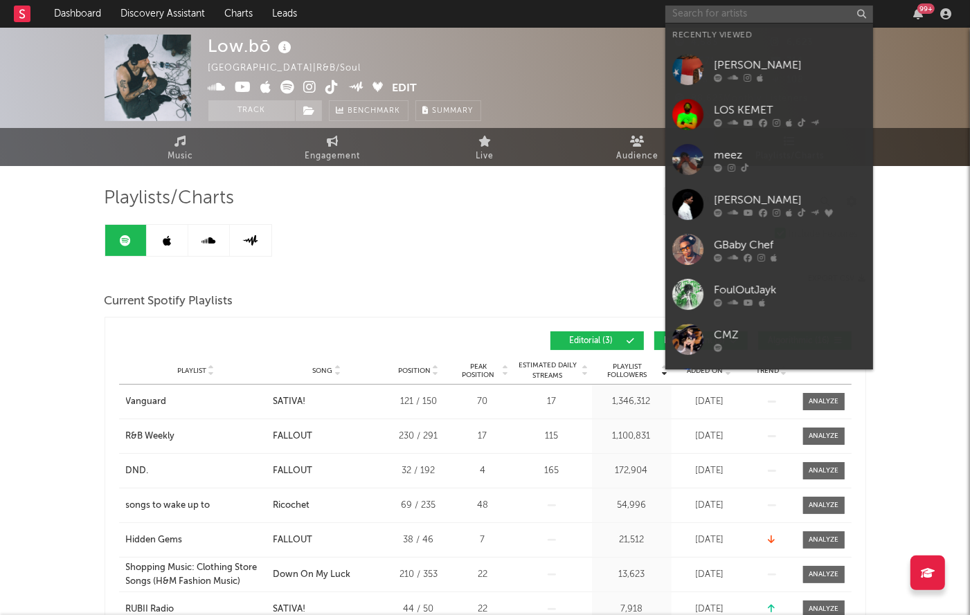
type input "k"
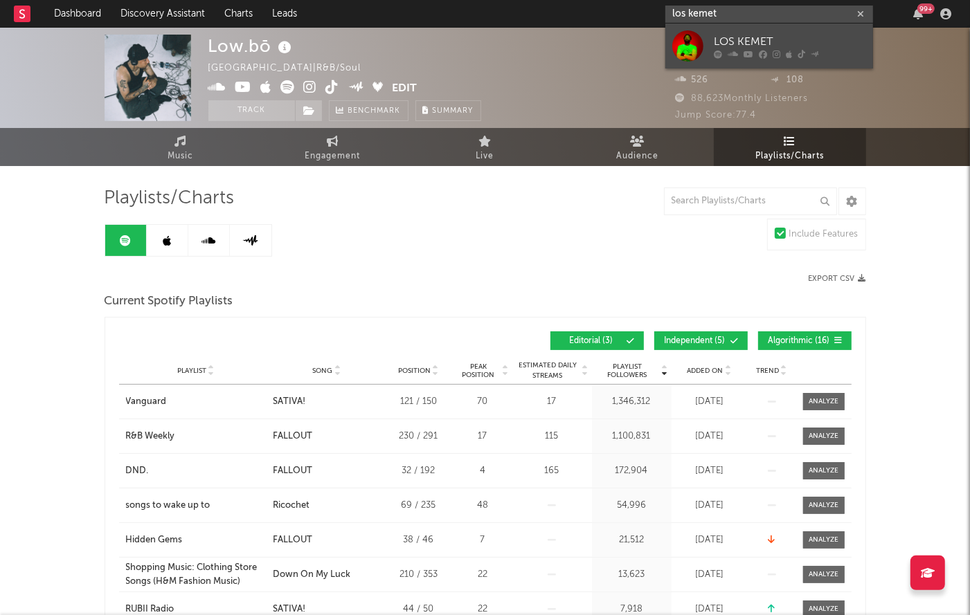
type input "los kemet"
click at [647, 33] on div "LOS KEMET" at bounding box center [790, 41] width 152 height 17
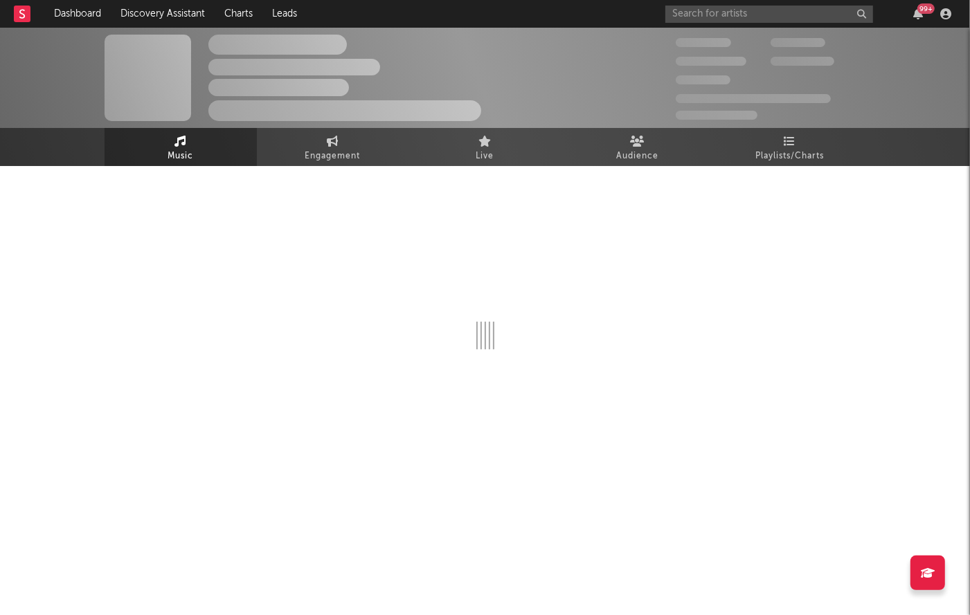
select select "6m"
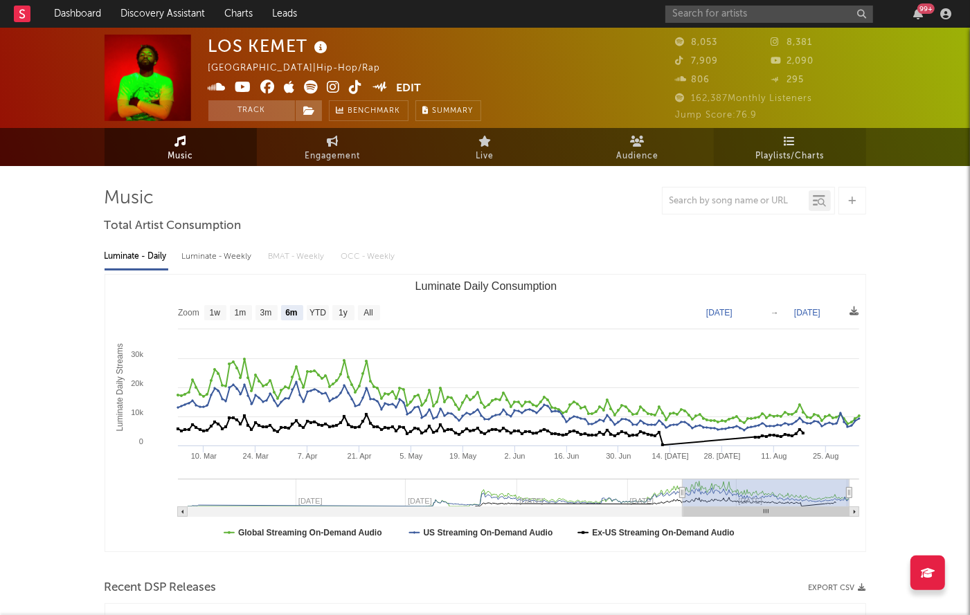
click at [647, 148] on span "Playlists/Charts" at bounding box center [789, 156] width 69 height 17
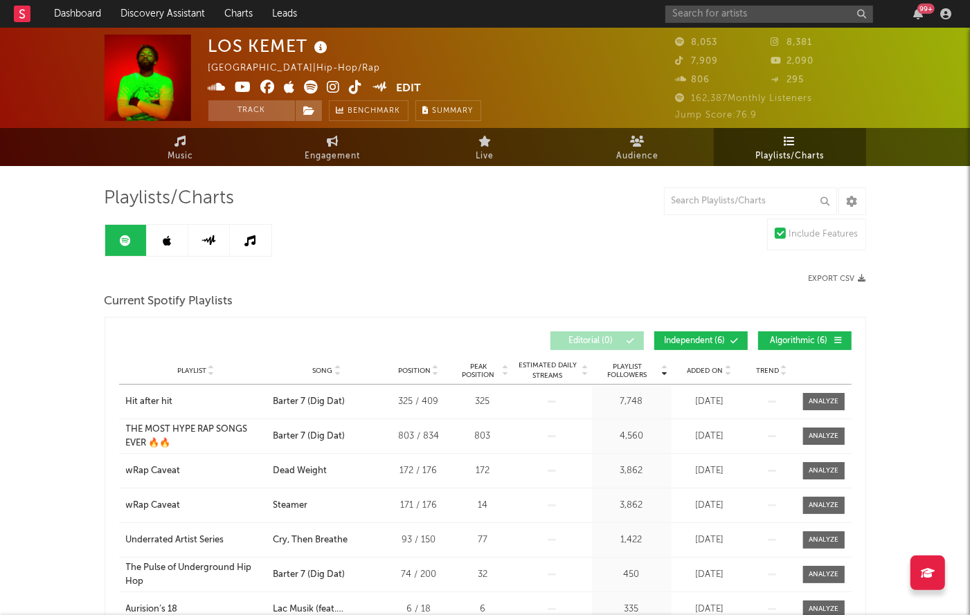
click at [166, 237] on icon at bounding box center [167, 240] width 8 height 11
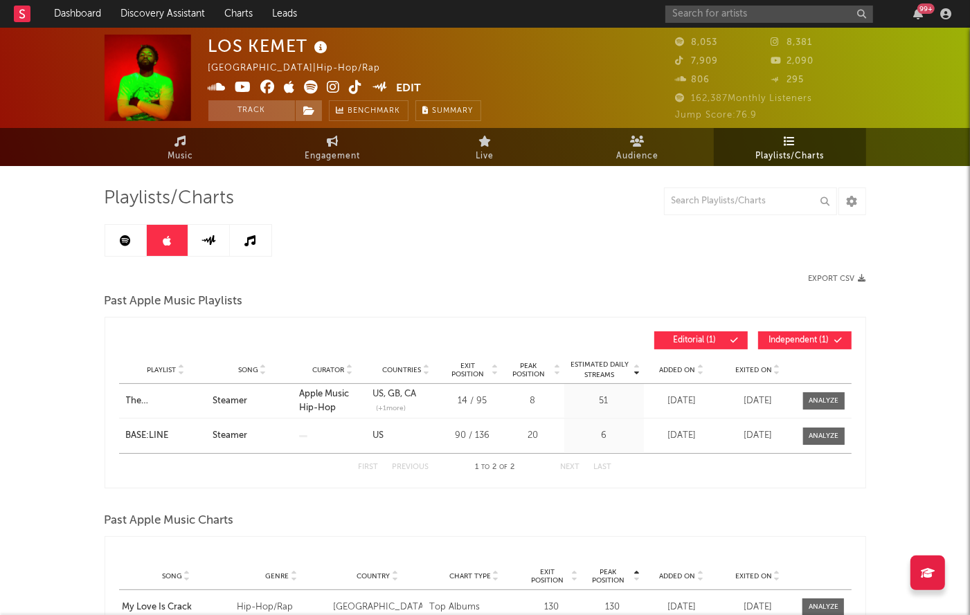
click at [222, 244] on link at bounding box center [209, 240] width 42 height 31
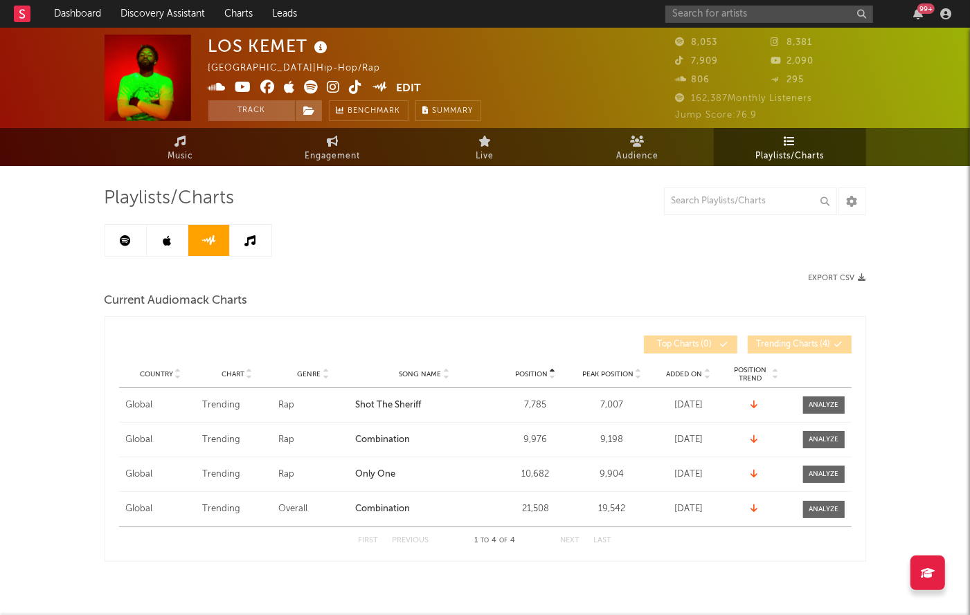
click at [241, 241] on link at bounding box center [251, 240] width 42 height 31
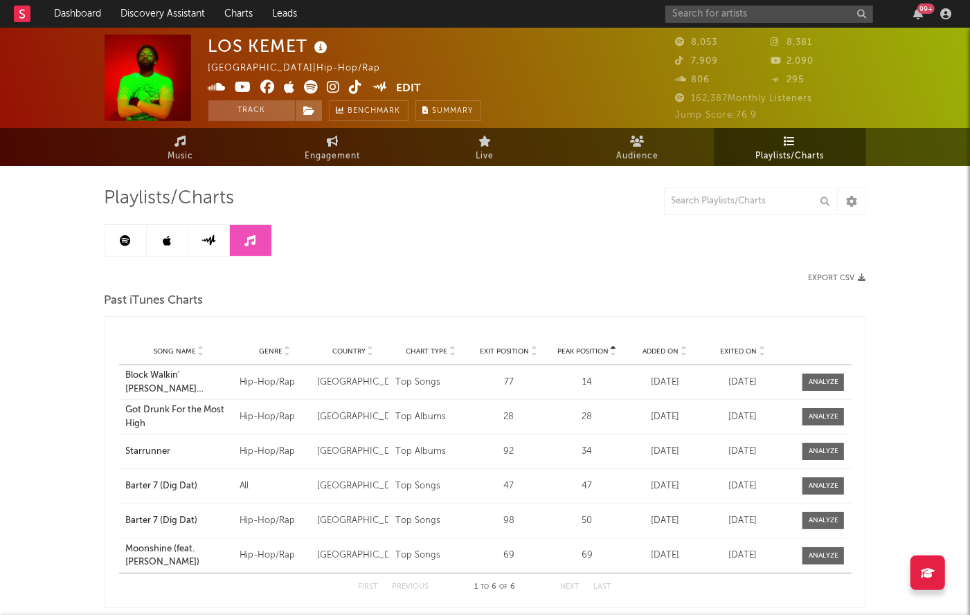
click at [206, 239] on icon at bounding box center [208, 240] width 15 height 10
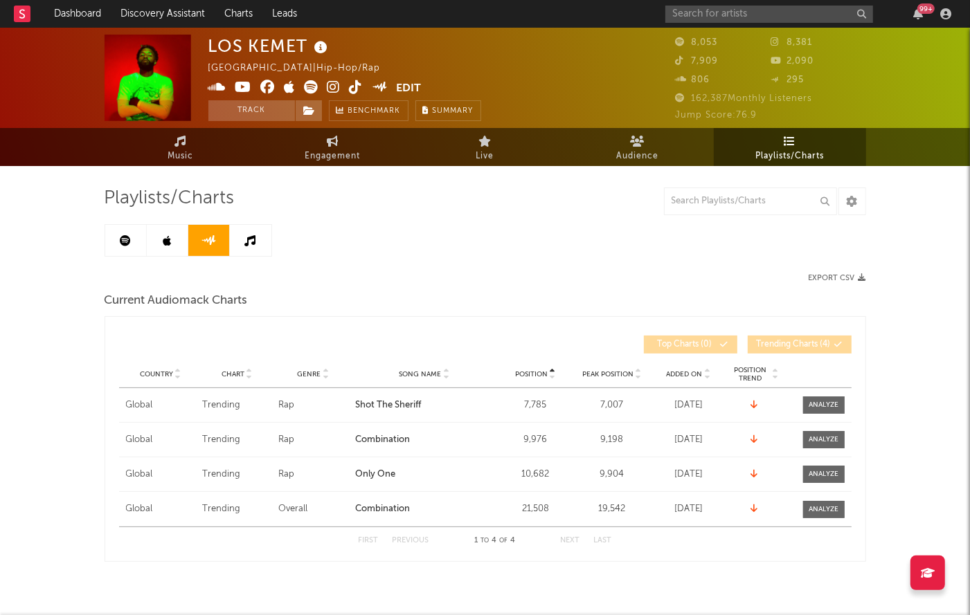
click at [190, 239] on link at bounding box center [209, 240] width 42 height 31
click at [140, 238] on link at bounding box center [126, 240] width 42 height 31
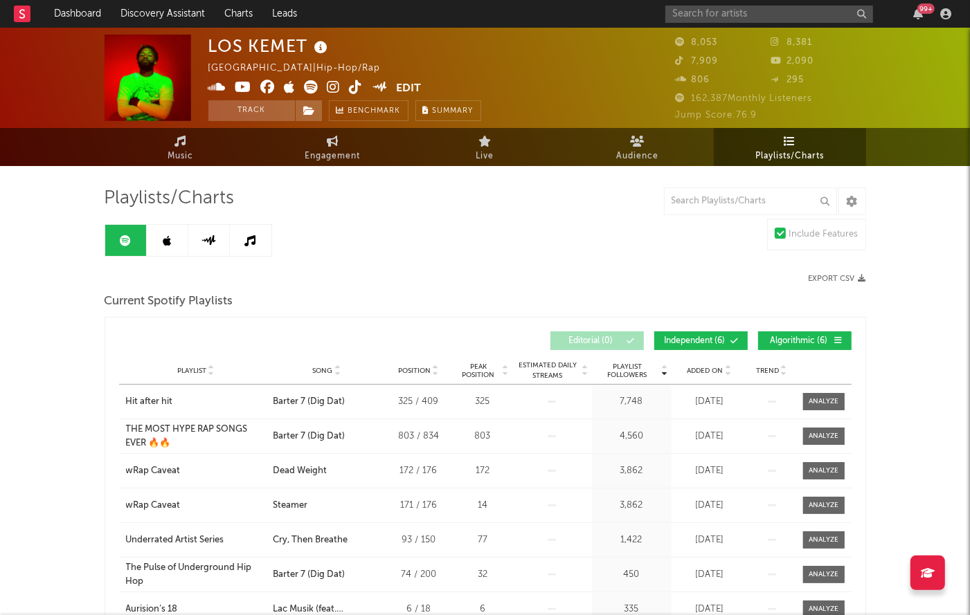
click at [159, 238] on link at bounding box center [168, 240] width 42 height 31
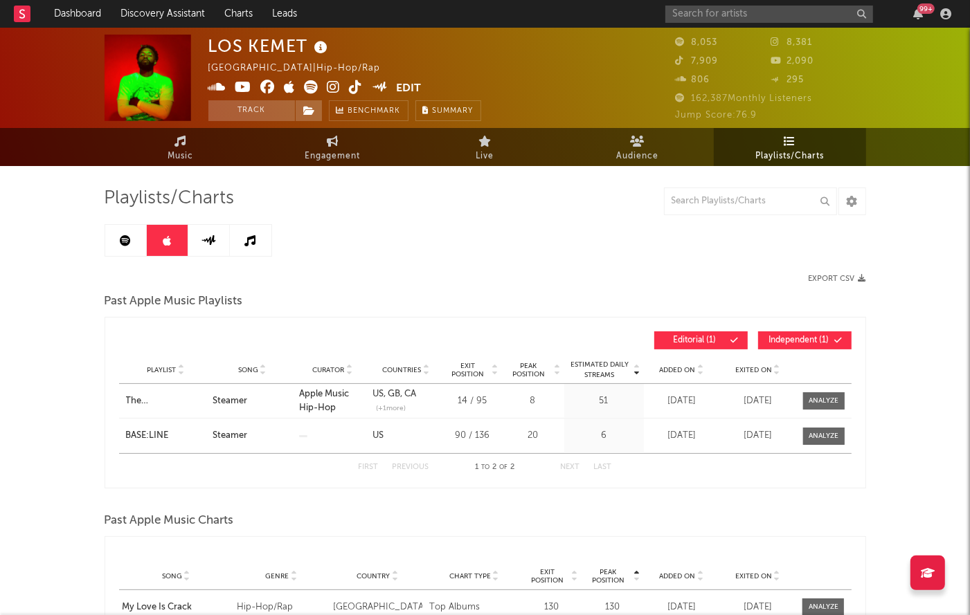
click at [257, 239] on link at bounding box center [251, 240] width 42 height 31
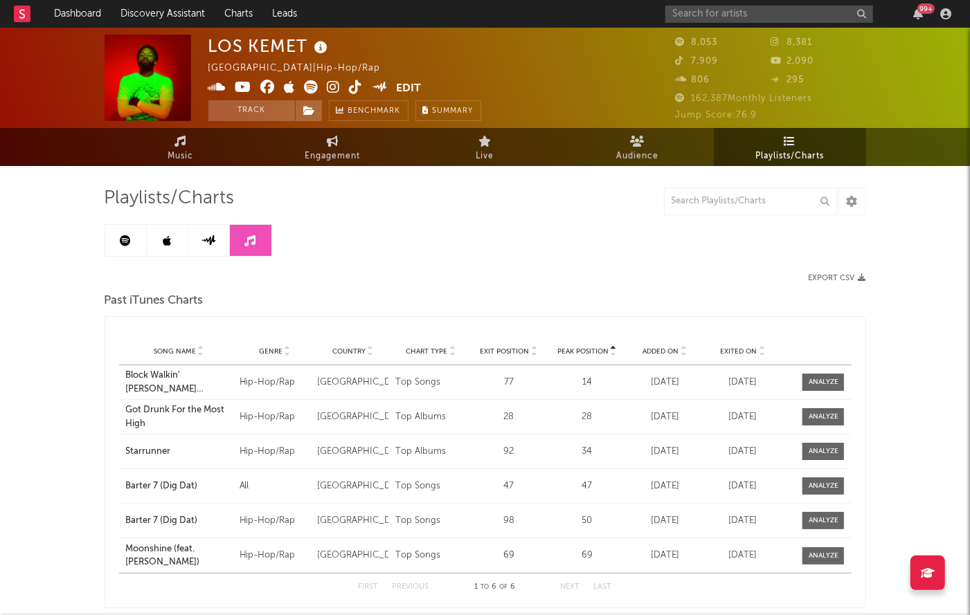
click at [206, 251] on link at bounding box center [209, 240] width 42 height 31
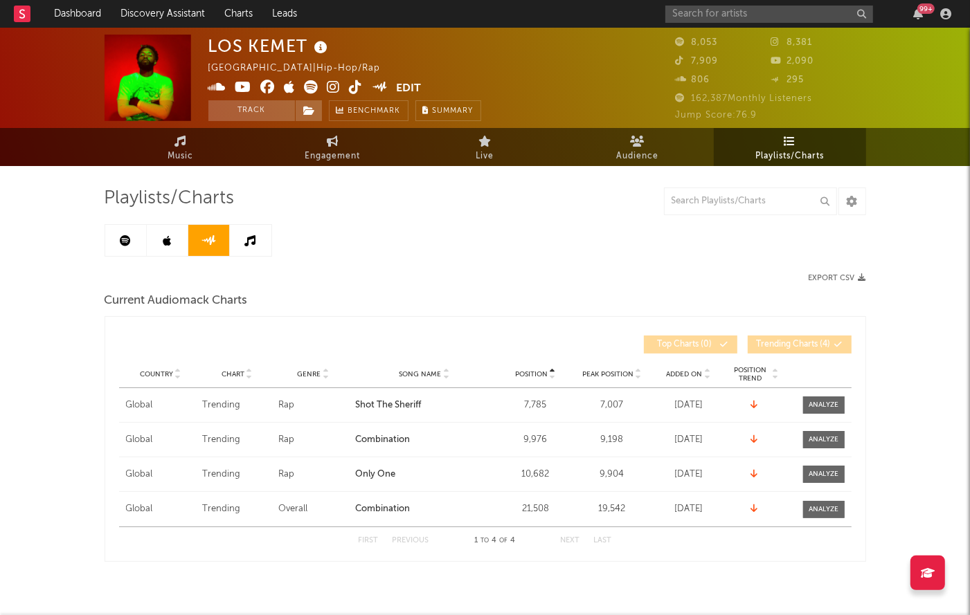
click at [165, 240] on icon at bounding box center [167, 240] width 8 height 11
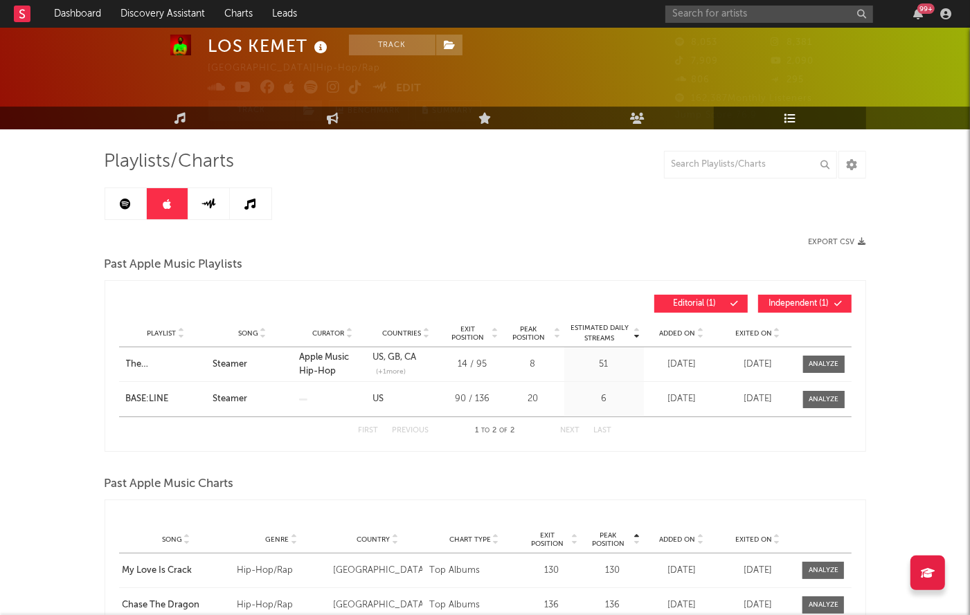
scroll to position [37, 0]
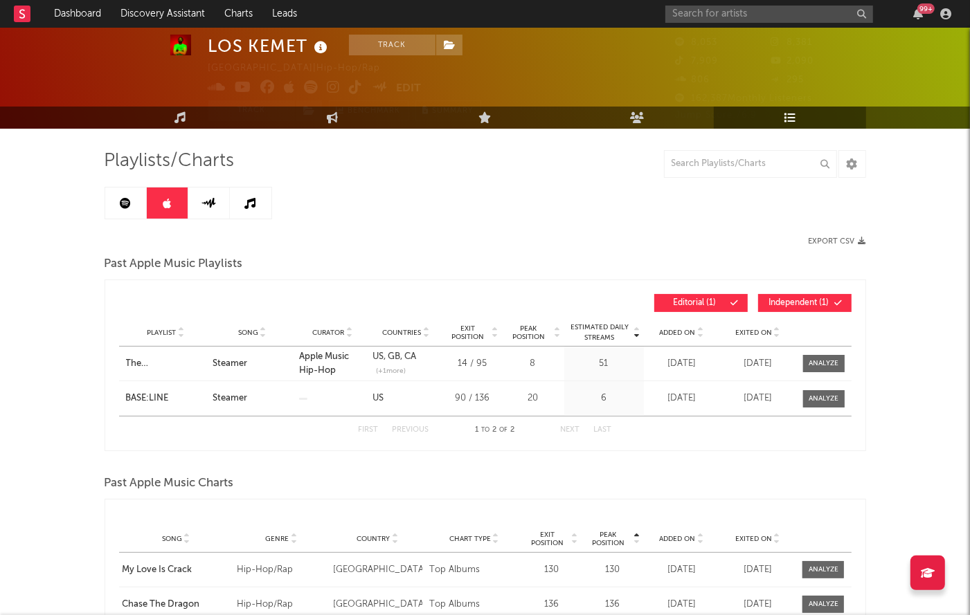
click at [213, 199] on icon at bounding box center [208, 203] width 15 height 10
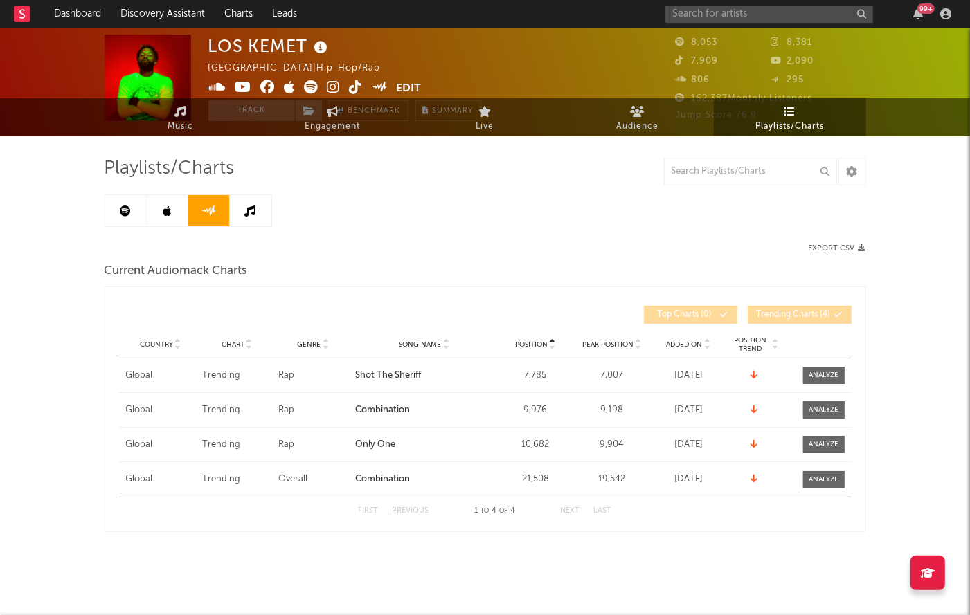
scroll to position [28, 0]
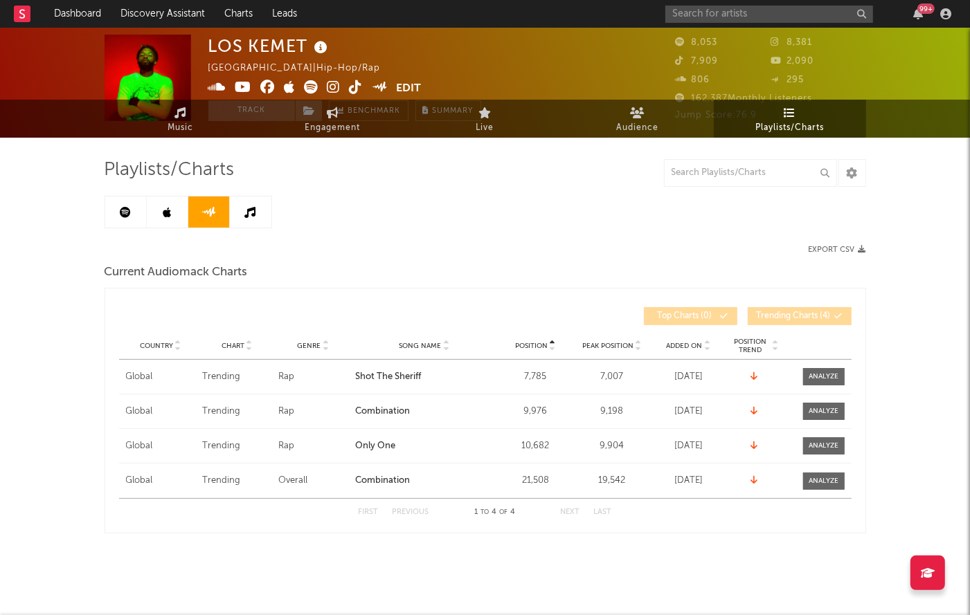
click at [195, 269] on span "Current Audiomack Charts" at bounding box center [176, 272] width 143 height 17
click at [647, 24] on div "99 +" at bounding box center [810, 14] width 291 height 28
click at [647, 22] on input "text" at bounding box center [769, 14] width 208 height 17
type input "low"
